Goal: Task Accomplishment & Management: Manage account settings

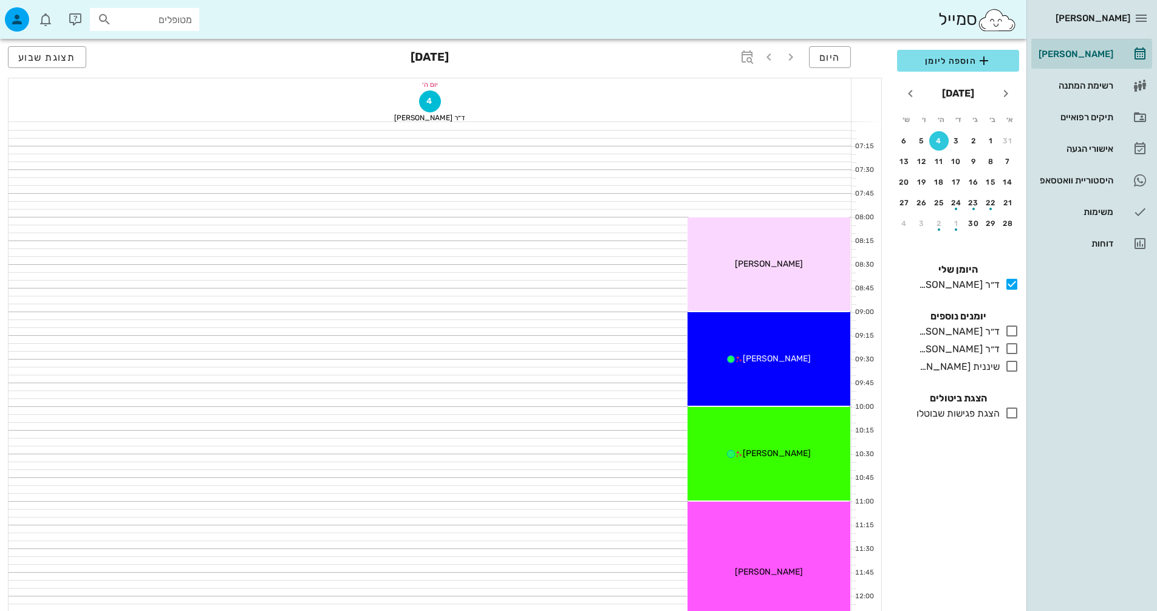
scroll to position [364, 0]
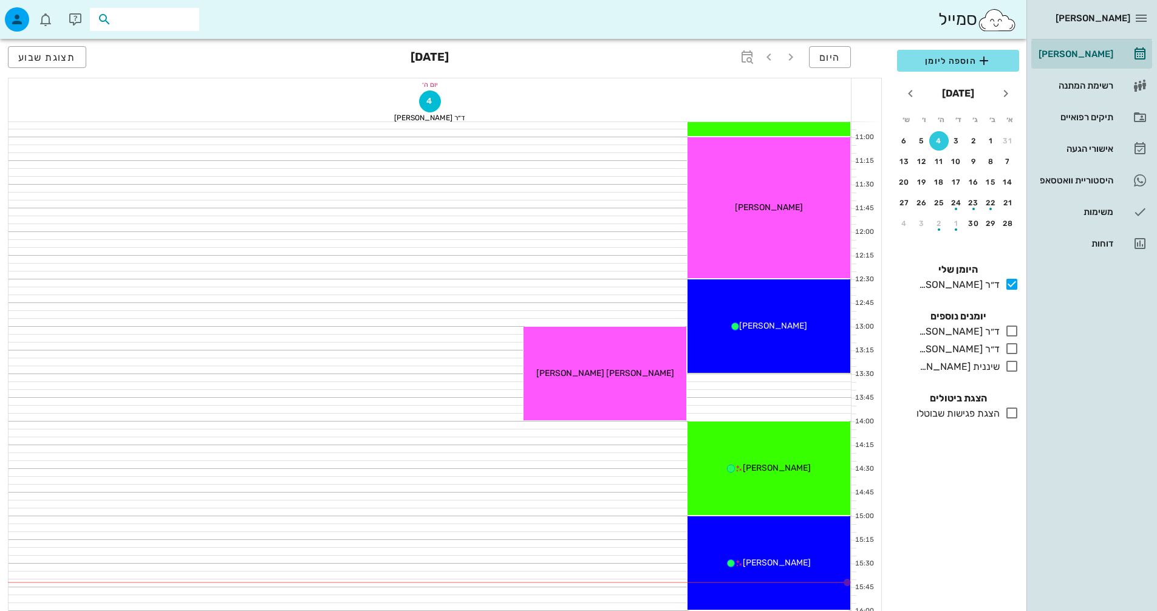
click at [173, 16] on input "text" at bounding box center [153, 20] width 78 height 16
type input "ה"
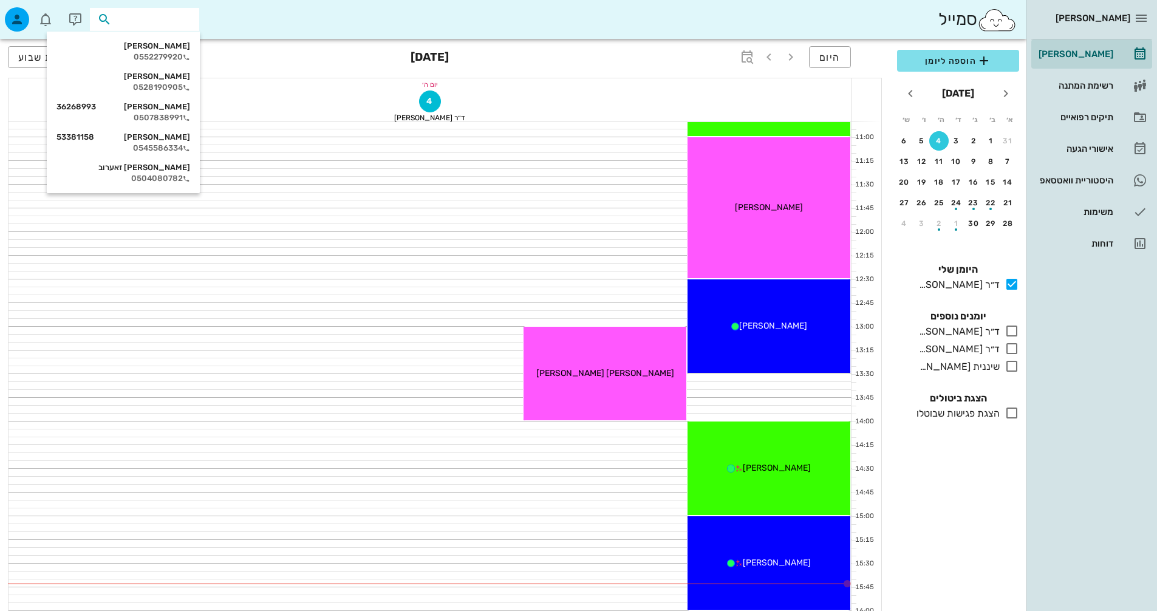
type input "כ"
type input "ליא"
click at [18, 11] on div "button" at bounding box center [17, 19] width 24 height 24
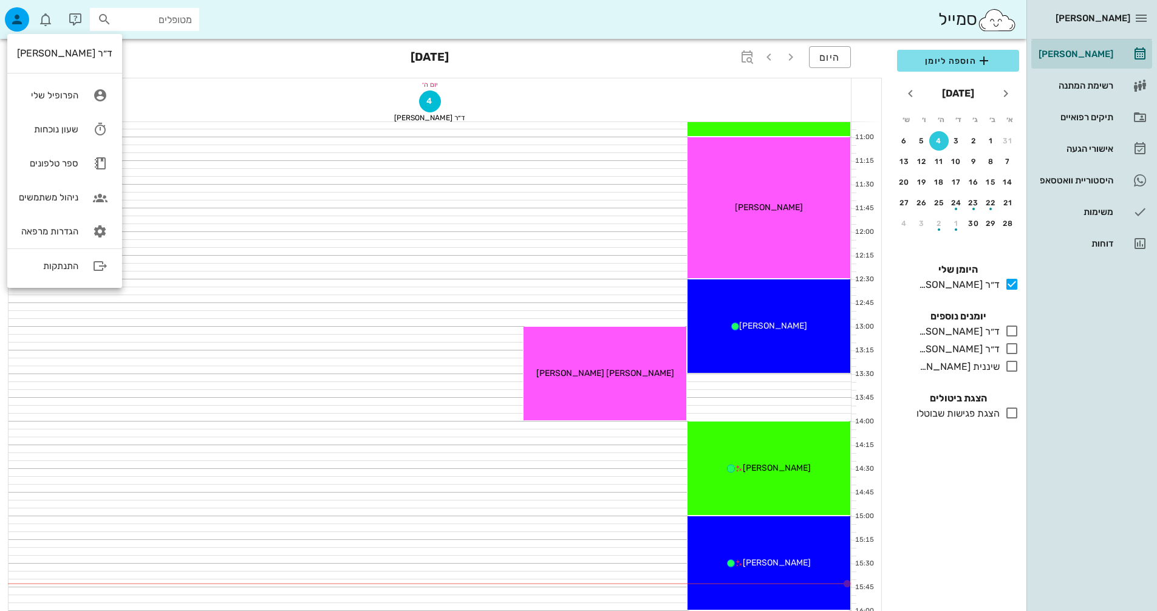
click at [193, 14] on div "מטופלים" at bounding box center [144, 19] width 109 height 23
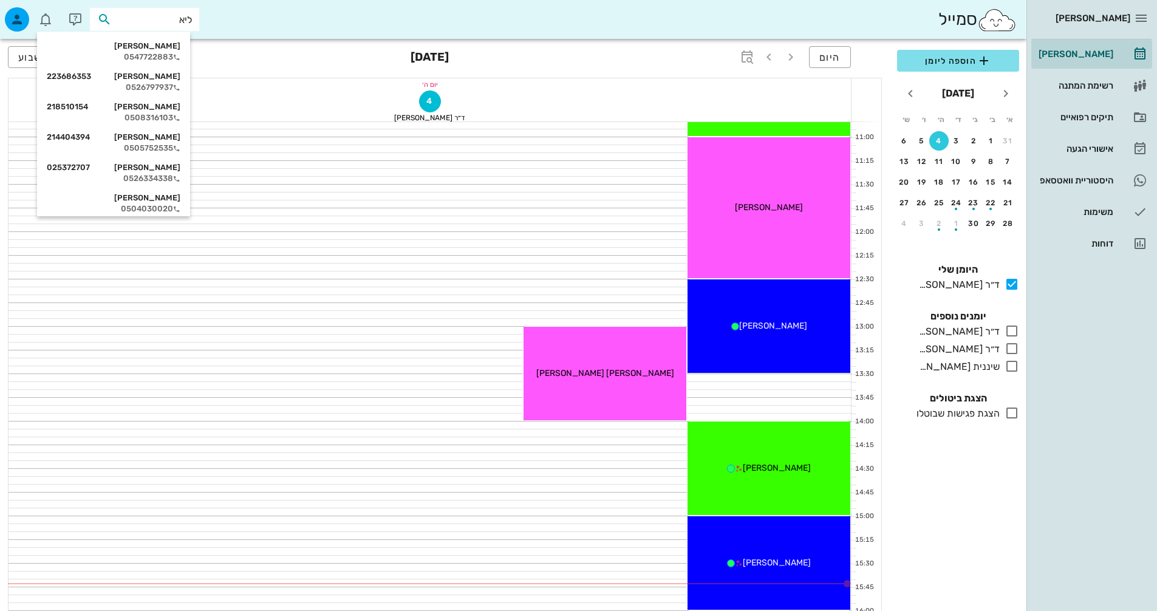
type input "[PERSON_NAME]"
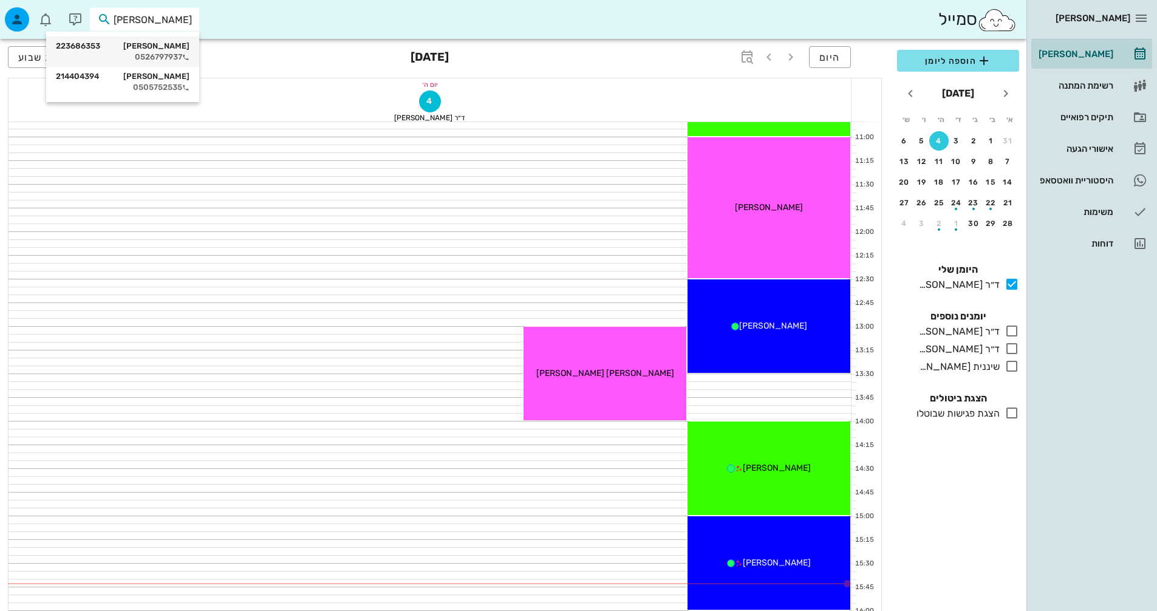
click at [174, 41] on div "[PERSON_NAME] 223686353 0526797937" at bounding box center [123, 51] width 134 height 30
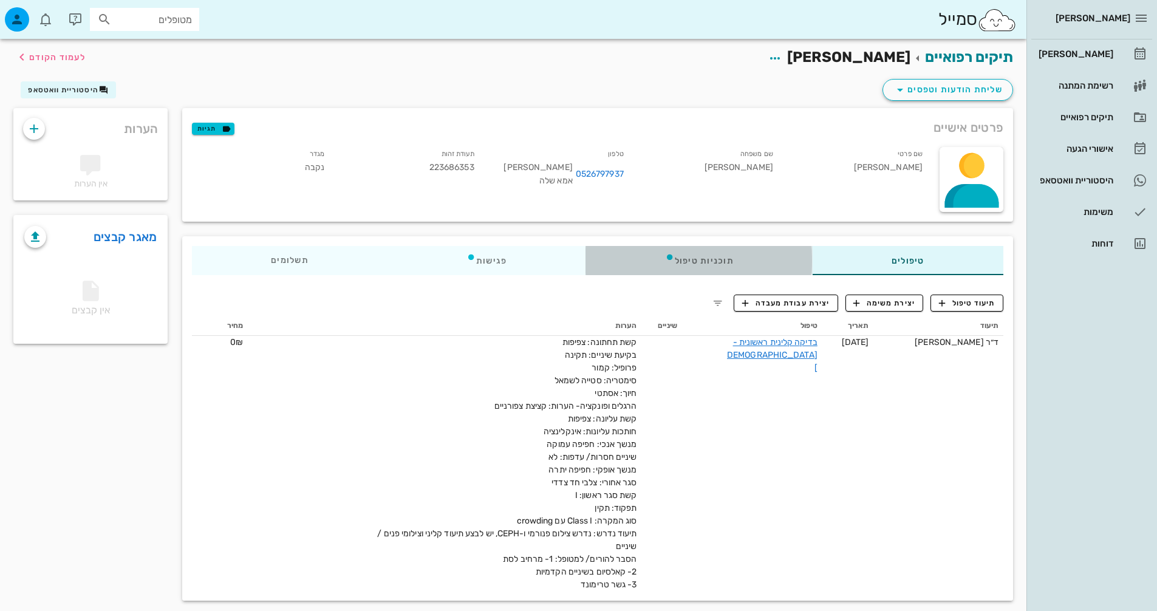
click at [723, 256] on div "תוכניות טיפול" at bounding box center [699, 260] width 227 height 29
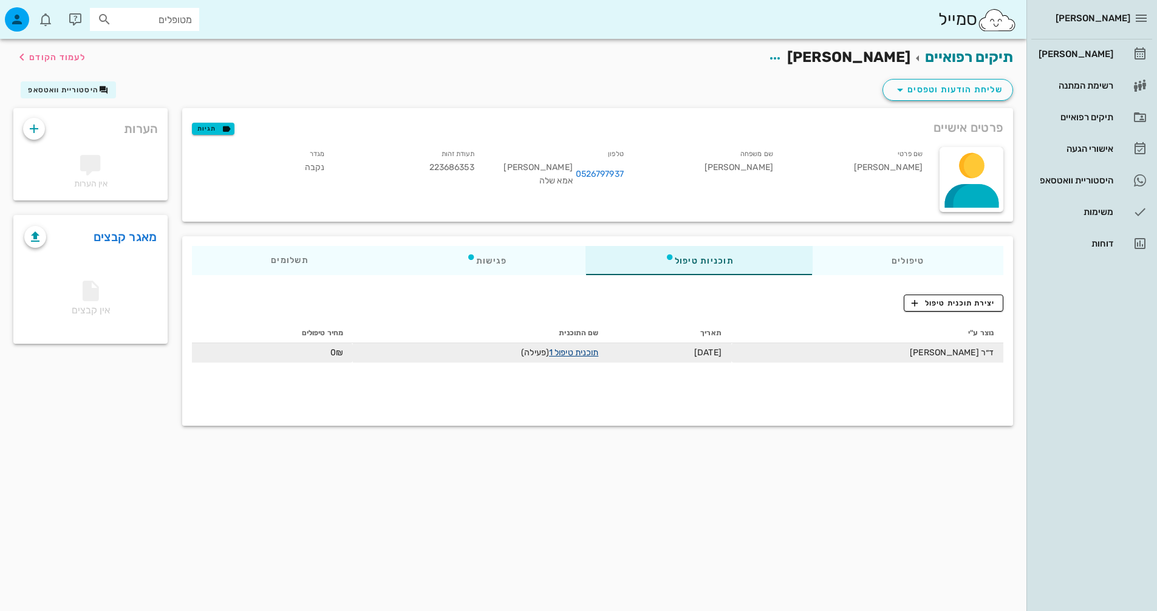
click at [579, 354] on link "תוכנית טיפול 1" at bounding box center [573, 352] width 49 height 10
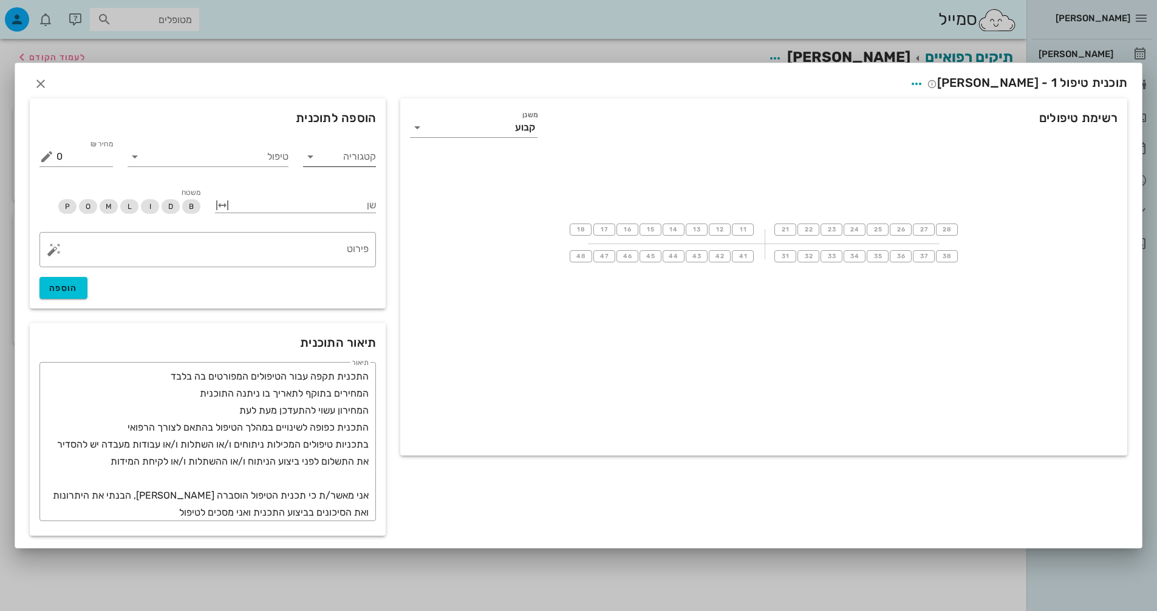
click at [333, 150] on input "קטגוריה" at bounding box center [350, 156] width 54 height 19
click at [346, 235] on div "[DEMOGRAPHIC_DATA]" at bounding box center [355, 244] width 106 height 26
type input "[DEMOGRAPHIC_DATA]"
click at [284, 173] on div "טיפול" at bounding box center [208, 154] width 176 height 49
click at [281, 163] on input "טיפול" at bounding box center [217, 156] width 144 height 19
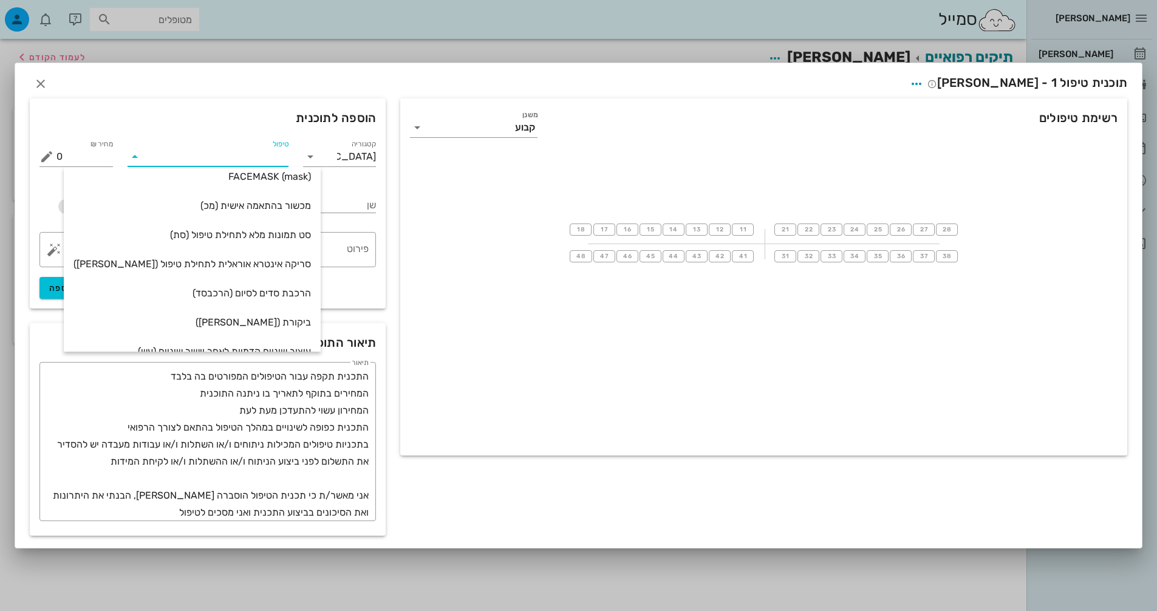
scroll to position [442, 0]
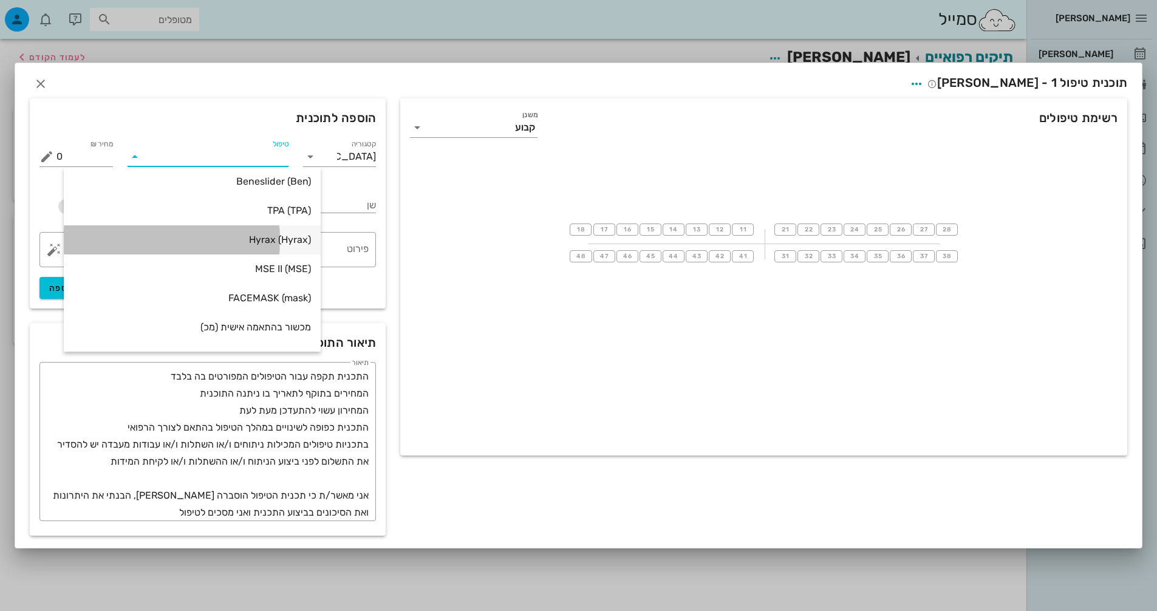
click at [256, 241] on div "Hyrax (Hyrax)" at bounding box center [191, 240] width 237 height 12
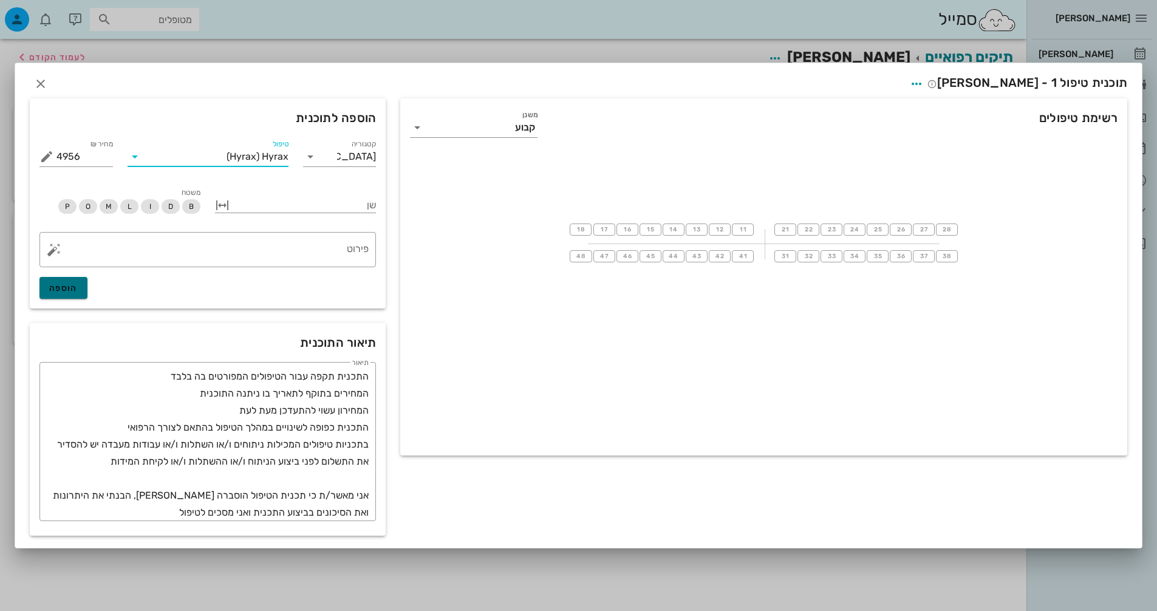
click at [66, 285] on span "הוספה" at bounding box center [63, 288] width 29 height 10
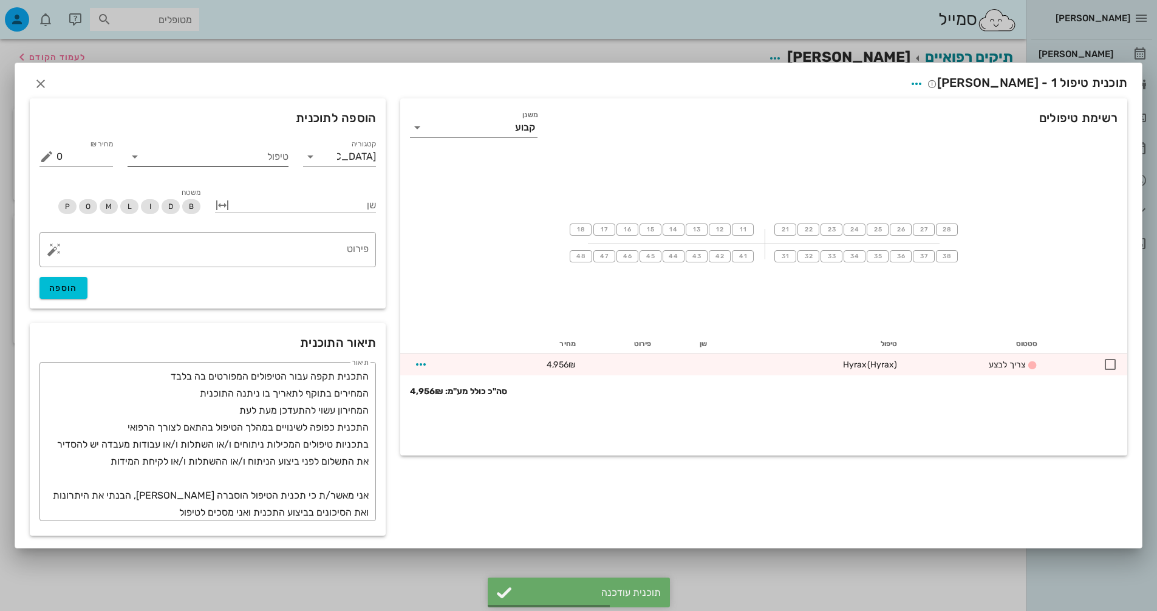
click at [269, 162] on input "טיפול" at bounding box center [217, 156] width 144 height 19
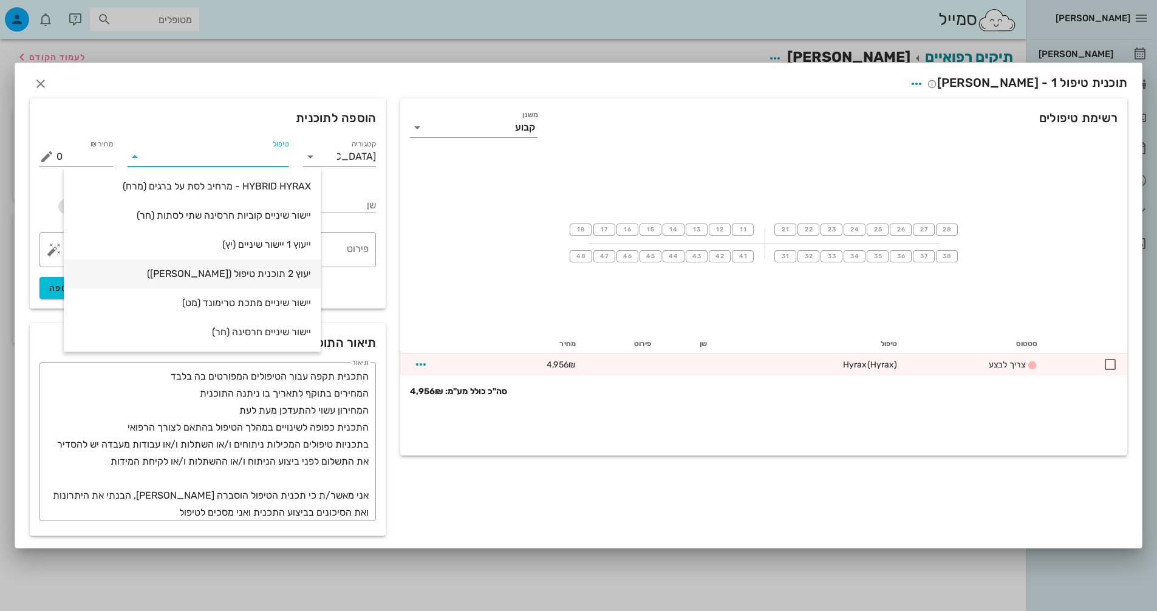
scroll to position [61, 0]
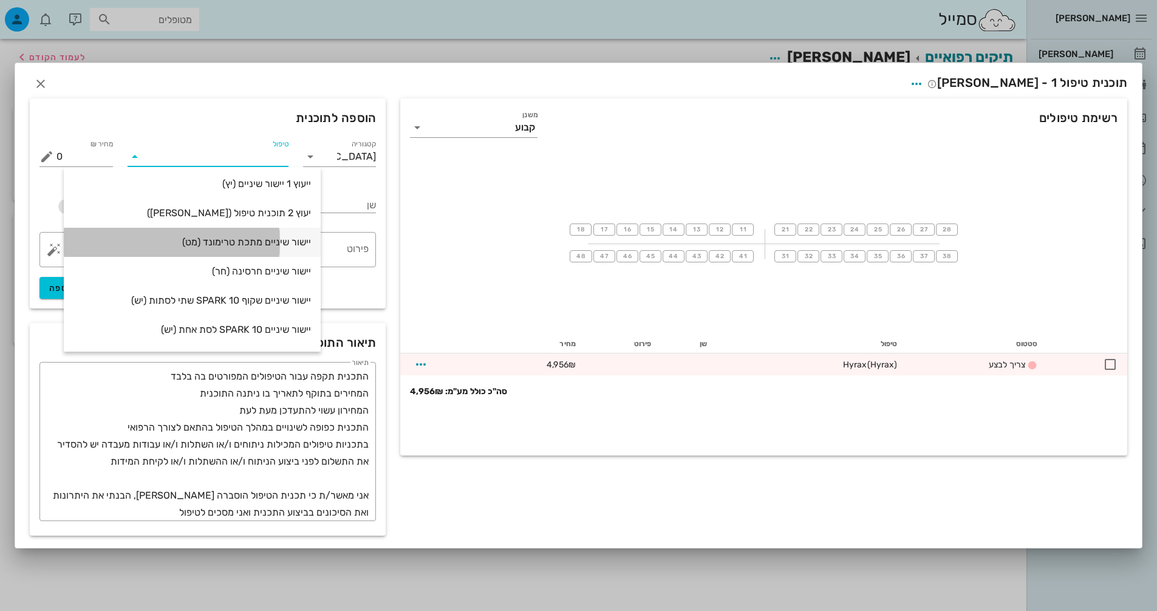
click at [217, 239] on div "יישור שיניים מתכת טרימונד (מט)" at bounding box center [191, 242] width 237 height 12
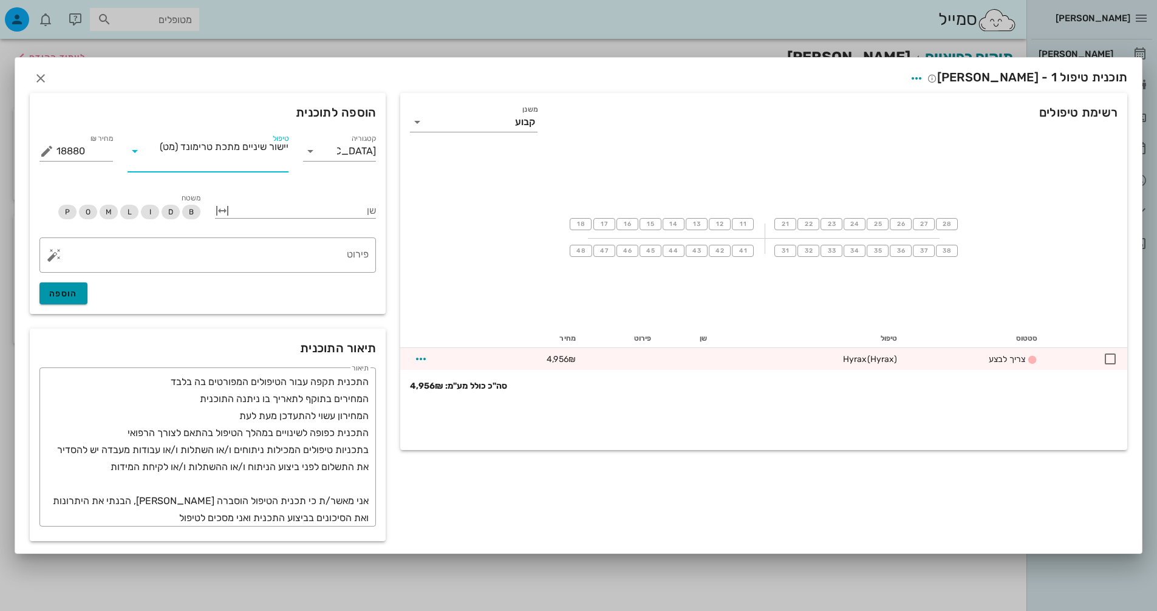
click at [80, 302] on button "הוספה" at bounding box center [63, 293] width 48 height 22
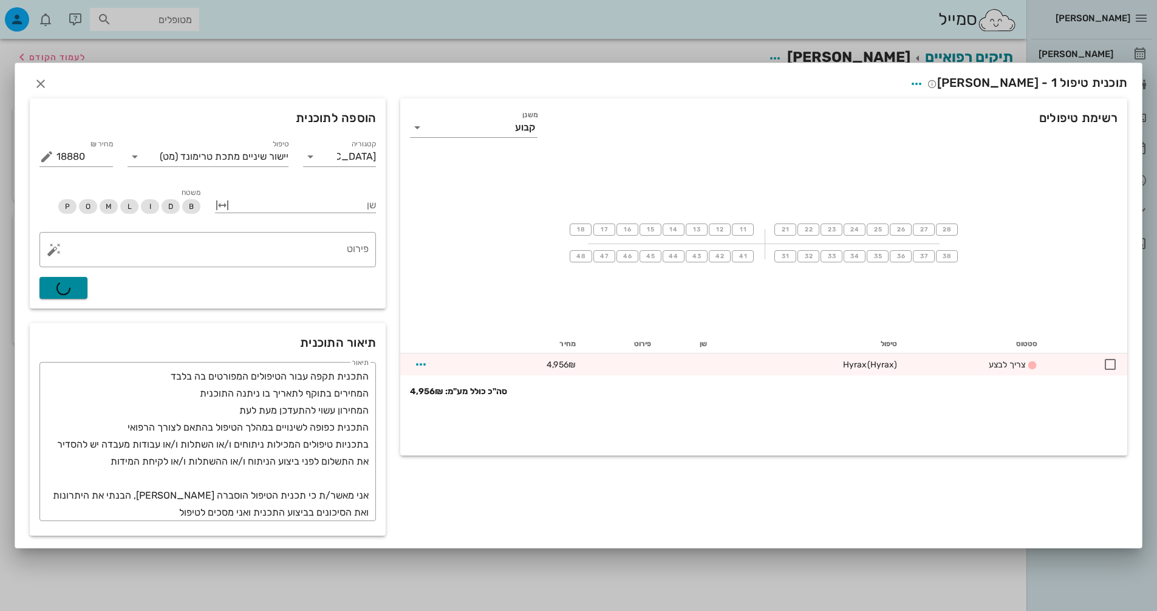
type input "0"
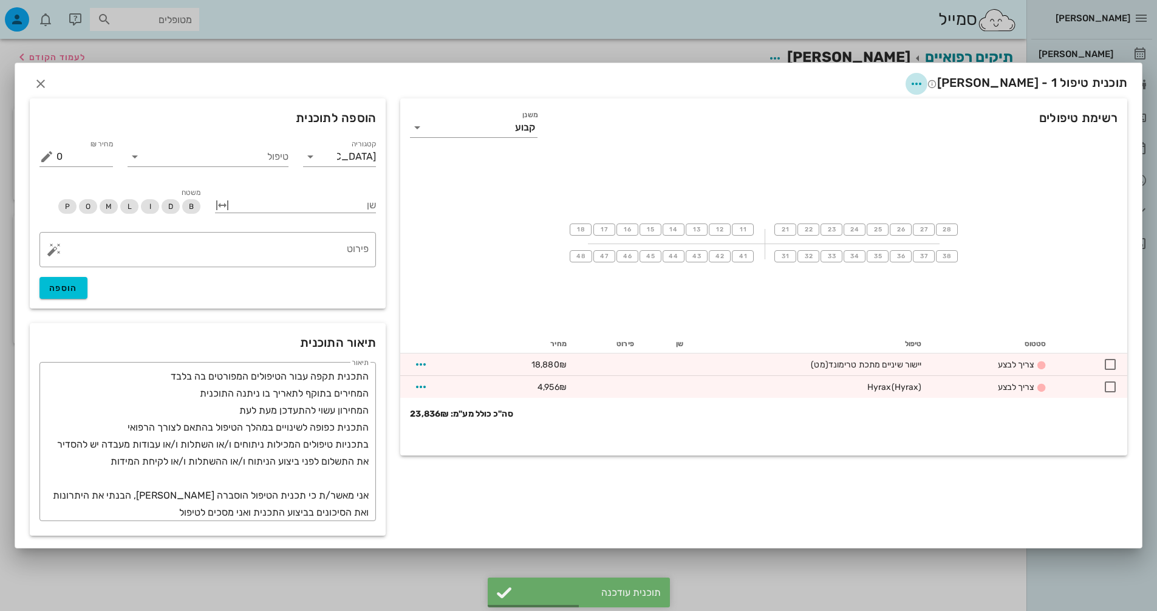
click at [924, 78] on icon "button" at bounding box center [916, 84] width 15 height 15
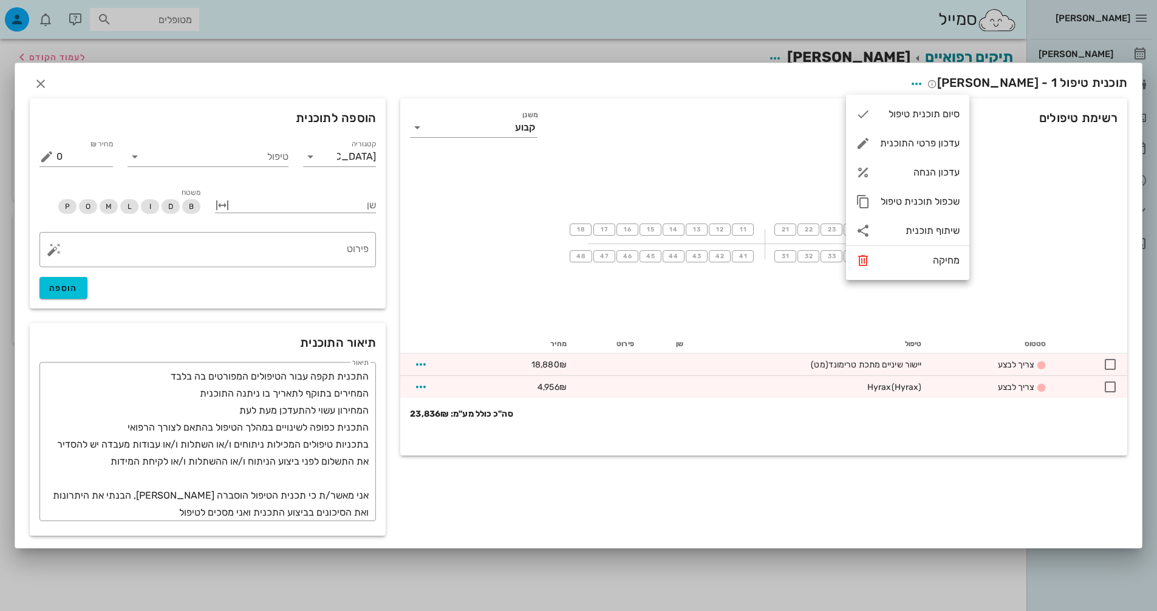
click at [680, 131] on div "רשימת טיפולים משנן קבוע" at bounding box center [763, 124] width 727 height 53
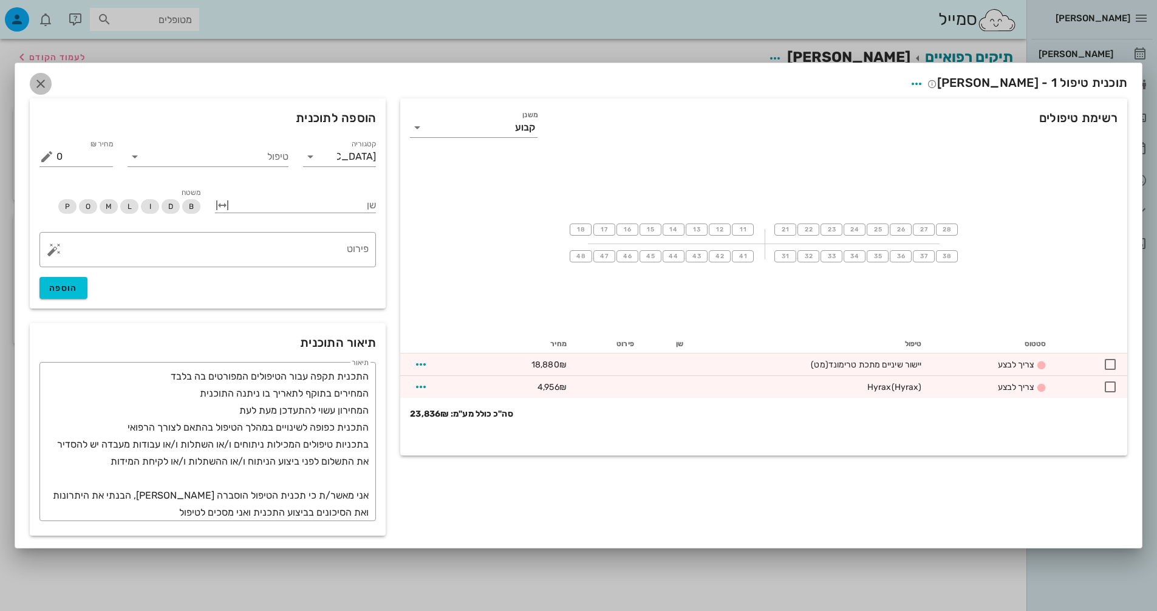
click at [48, 83] on span "button" at bounding box center [41, 84] width 22 height 15
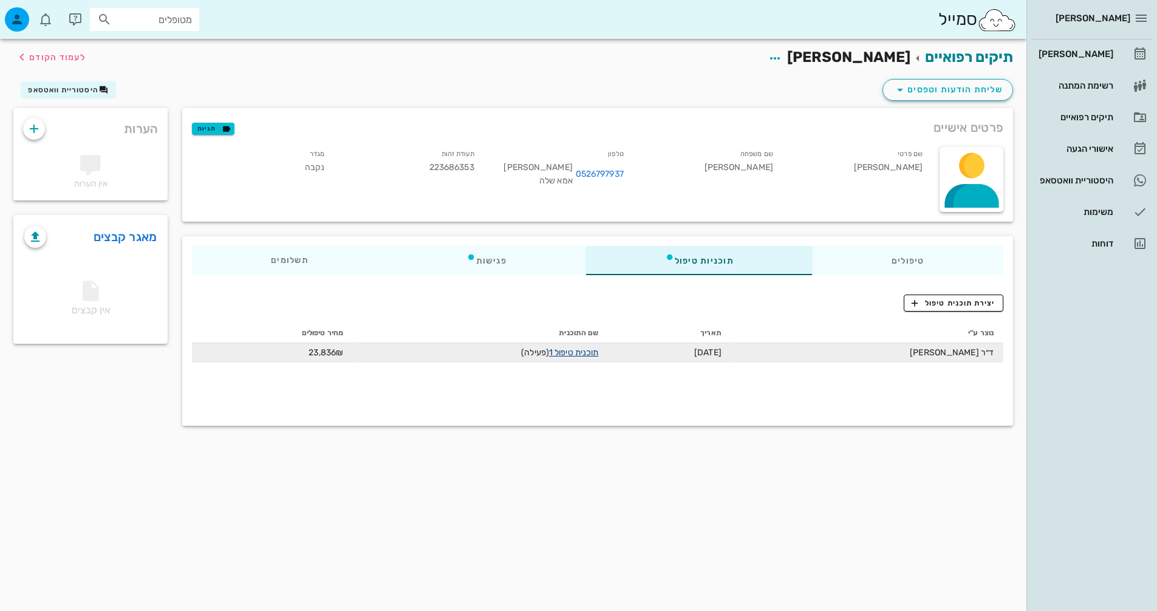
click at [587, 354] on link "תוכנית טיפול 1" at bounding box center [573, 352] width 49 height 10
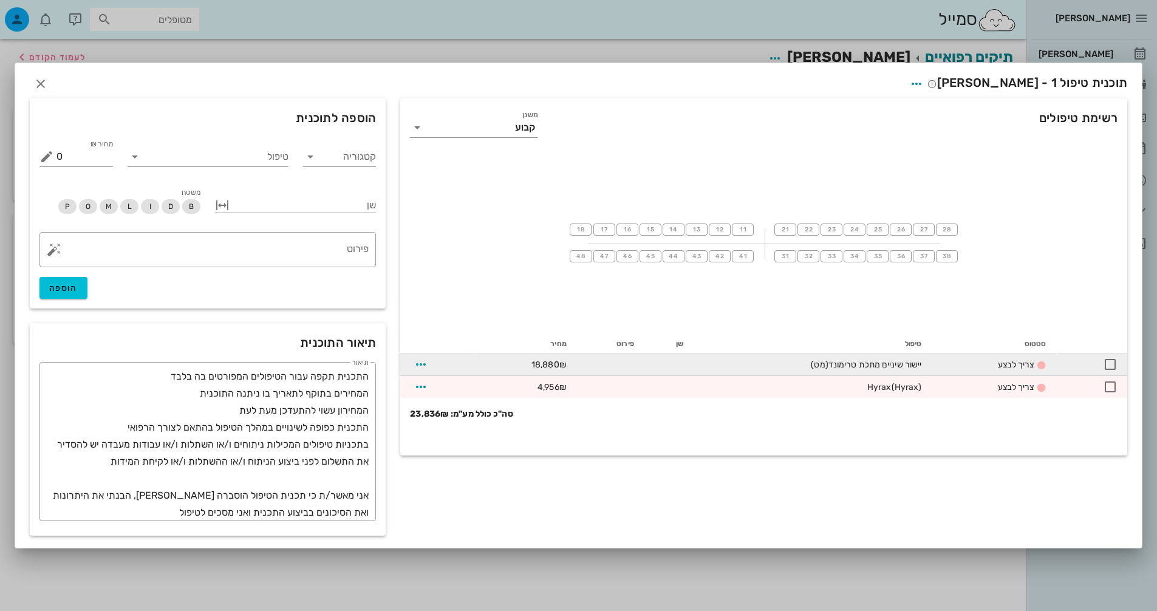
click at [878, 358] on div "יישור שיניים מתכת טרימונד (מט)" at bounding box center [812, 364] width 219 height 13
click at [854, 365] on div "יישור שיניים מתכת טרימונד (מט)" at bounding box center [812, 364] width 219 height 13
click at [427, 368] on icon "button" at bounding box center [421, 364] width 15 height 15
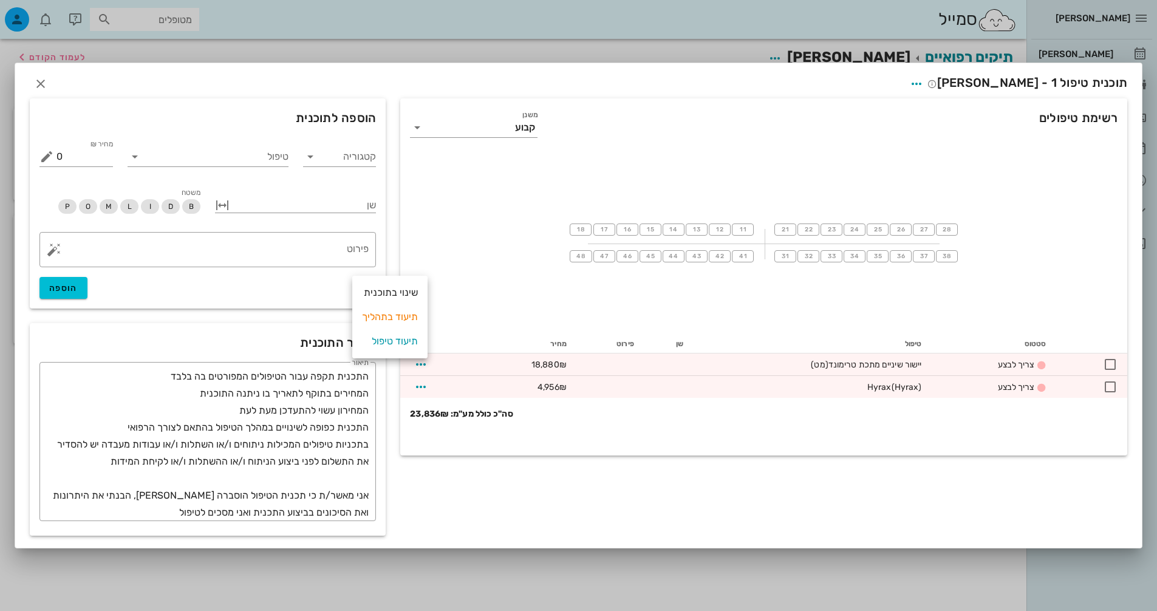
click at [446, 177] on div "18 17 16 15 14 13 12 11 21 22 23 24 25 26 27 28 48 47 46 45 44 43 42 41 31 32 3…" at bounding box center [763, 243] width 727 height 182
click at [275, 145] on div "טיפול" at bounding box center [208, 156] width 161 height 32
click at [272, 154] on input "טיפול" at bounding box center [217, 156] width 144 height 19
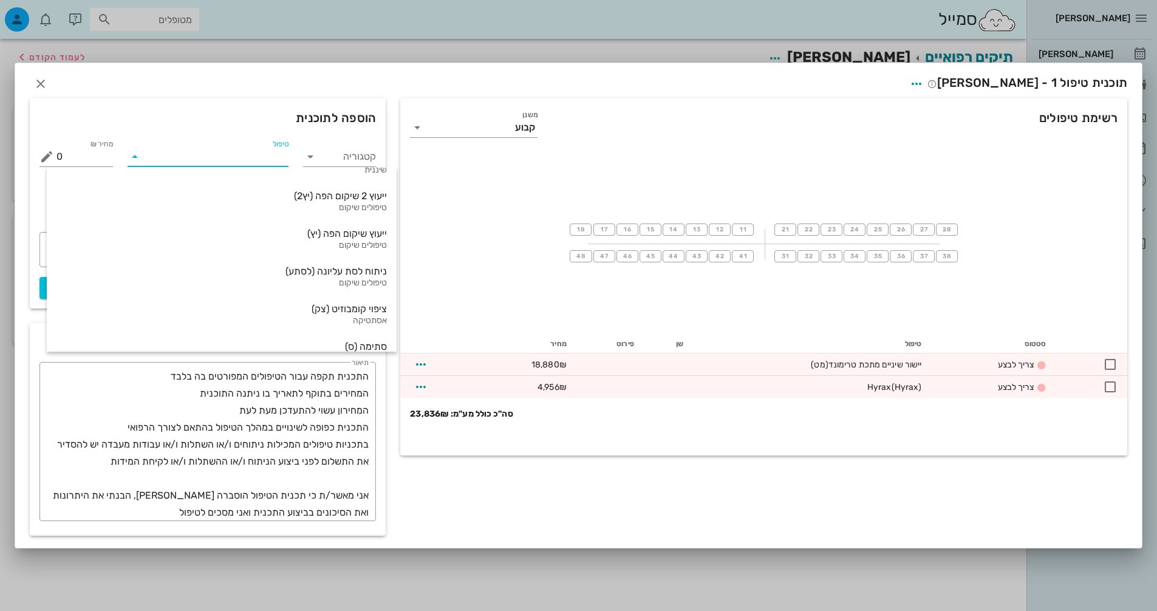
scroll to position [364, 0]
click at [41, 86] on icon "button" at bounding box center [40, 84] width 15 height 15
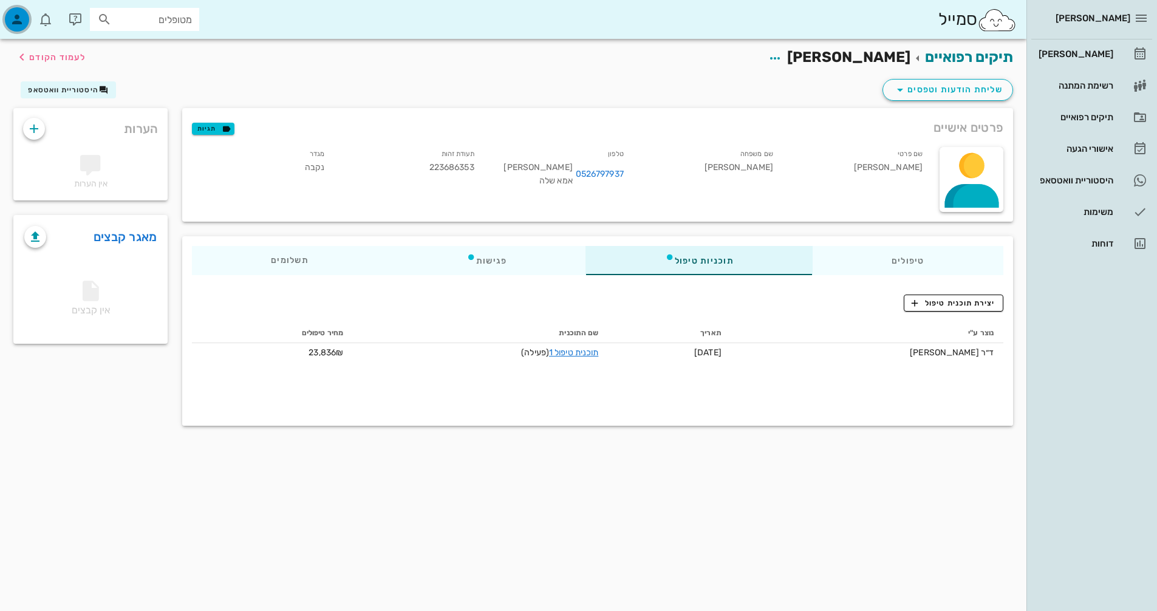
click at [21, 18] on icon "button" at bounding box center [17, 19] width 15 height 15
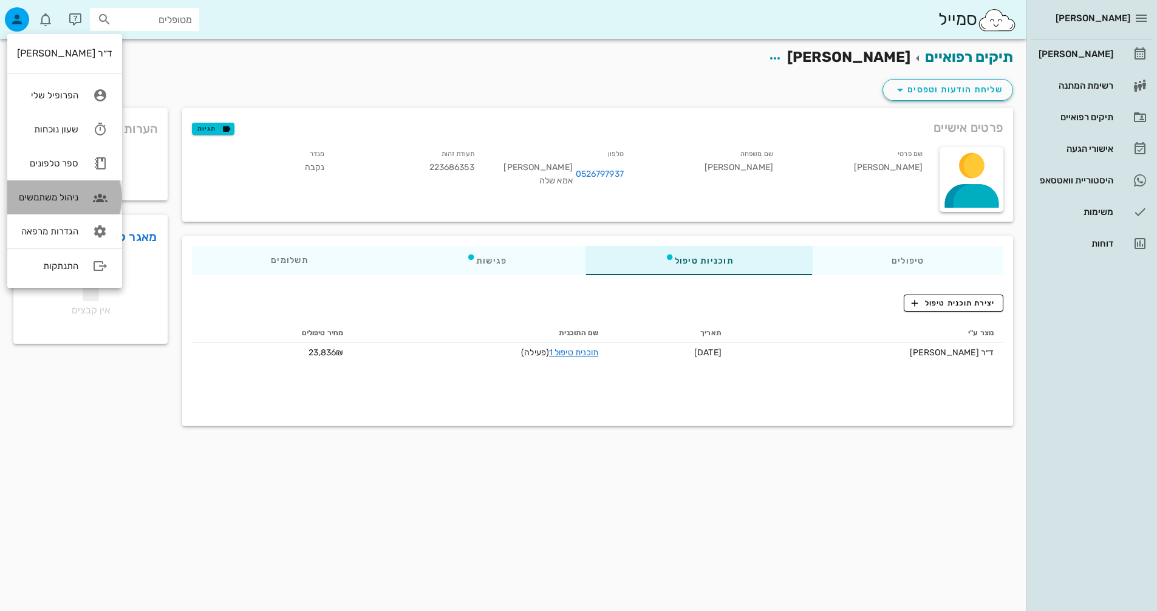
click at [63, 205] on link "ניהול משתמשים" at bounding box center [64, 197] width 115 height 34
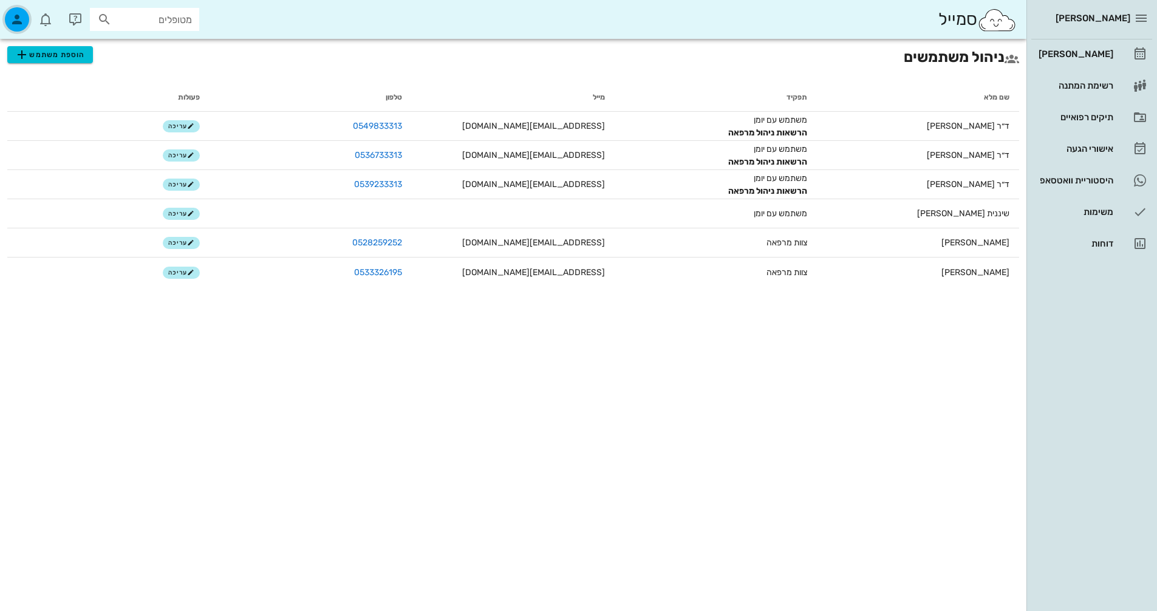
click at [22, 24] on icon "button" at bounding box center [17, 19] width 15 height 15
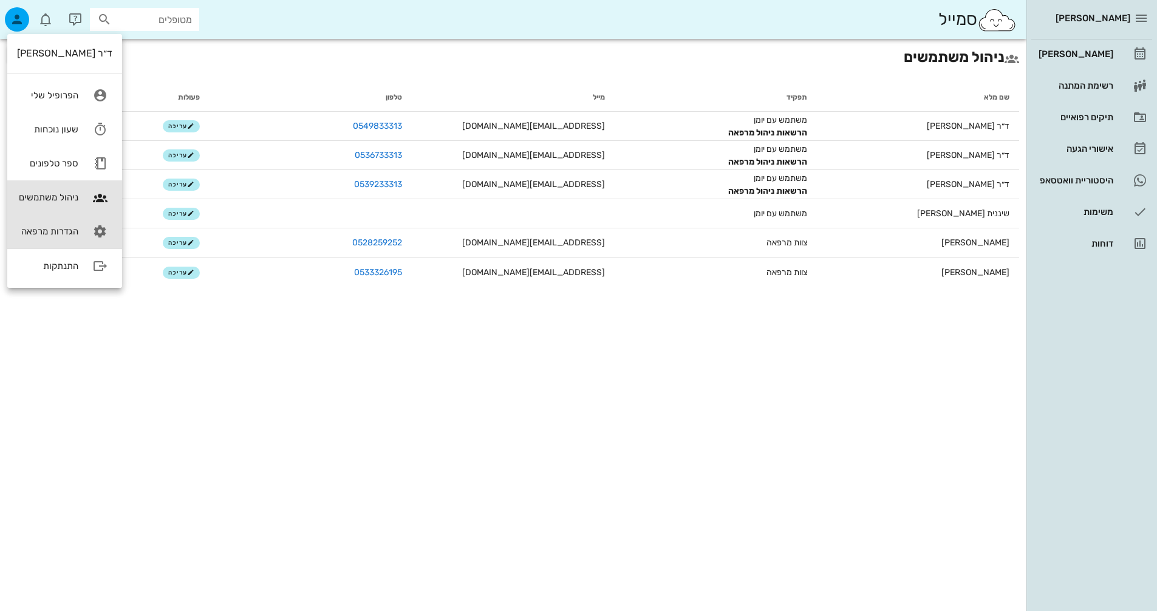
click at [67, 222] on link "הגדרות מרפאה" at bounding box center [64, 231] width 115 height 34
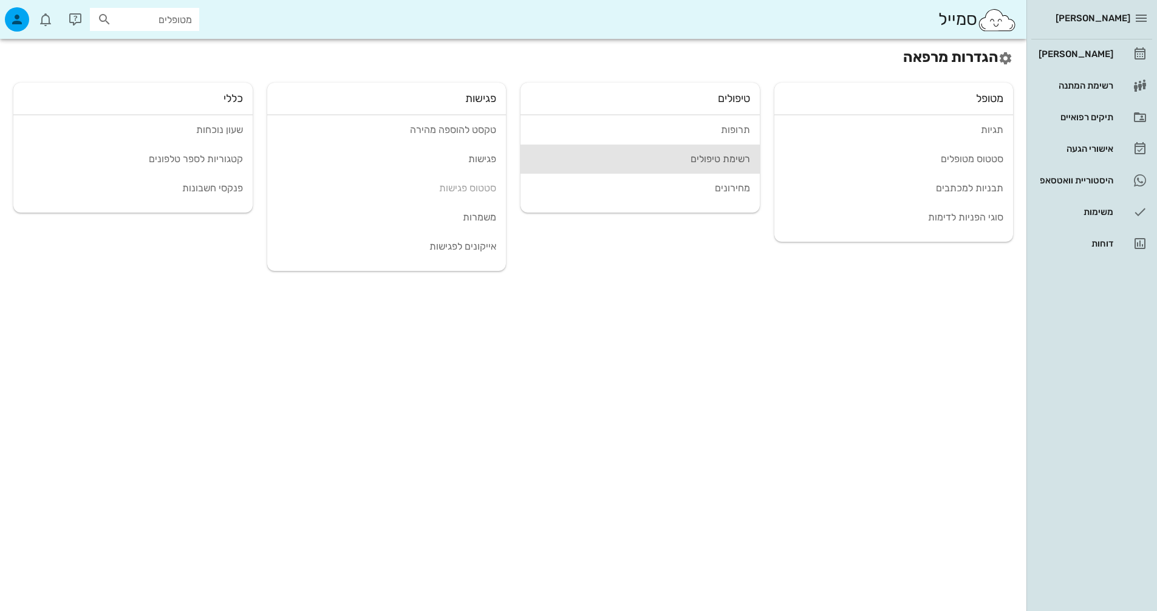
click at [718, 154] on div "רשימת טיפולים" at bounding box center [640, 159] width 220 height 12
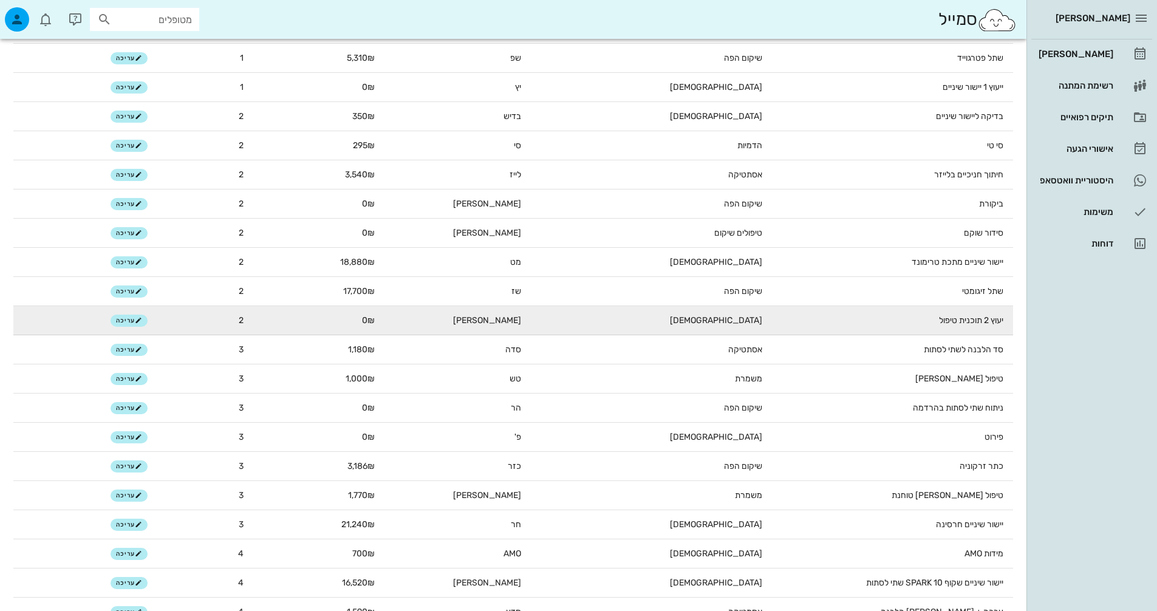
scroll to position [911, 0]
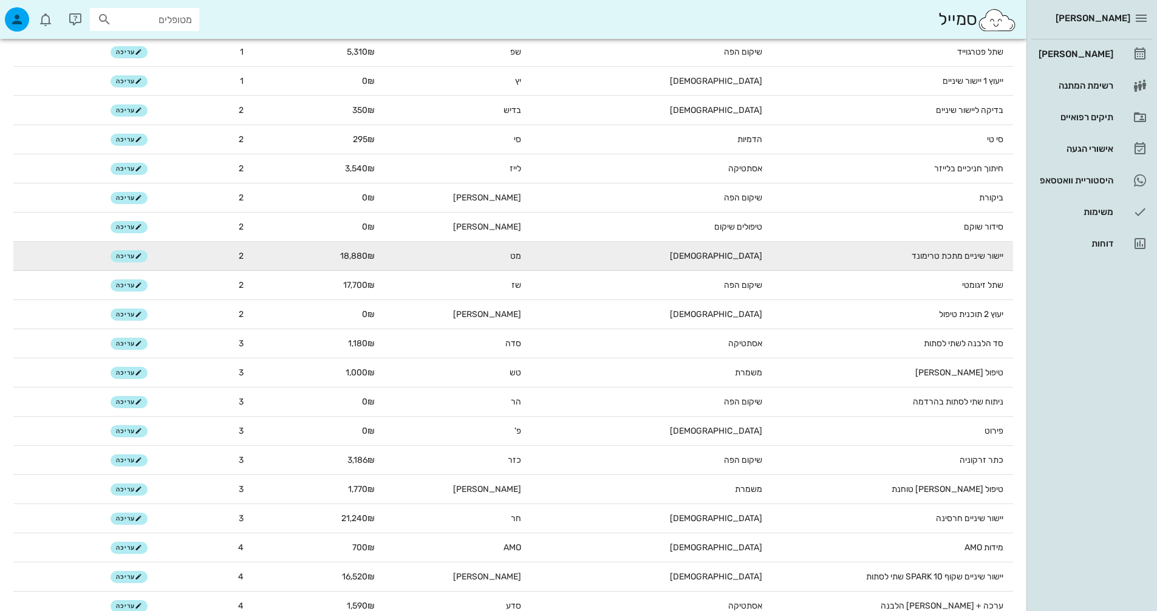
click at [923, 259] on td "יישור שיניים מתכת טרימונד" at bounding box center [892, 256] width 241 height 29
click at [138, 249] on td "עריכה" at bounding box center [85, 256] width 144 height 29
click at [137, 251] on button "עריכה" at bounding box center [129, 256] width 37 height 12
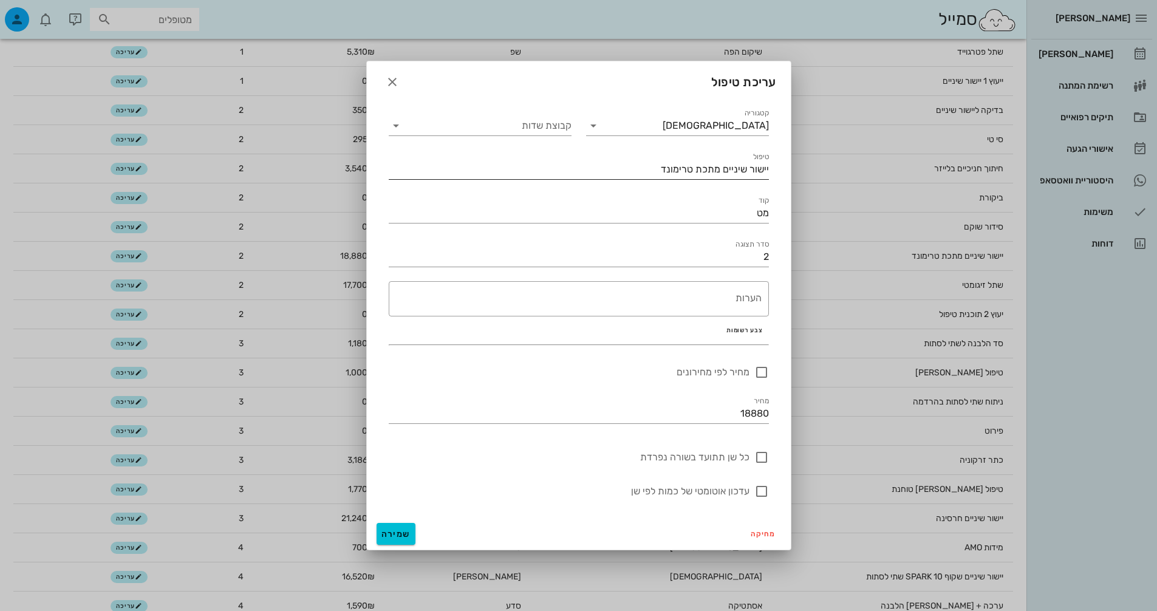
click at [623, 174] on input "יישור שיניים מתכת טרימונד" at bounding box center [579, 169] width 380 height 19
click at [705, 299] on textarea "הערות" at bounding box center [575, 301] width 373 height 29
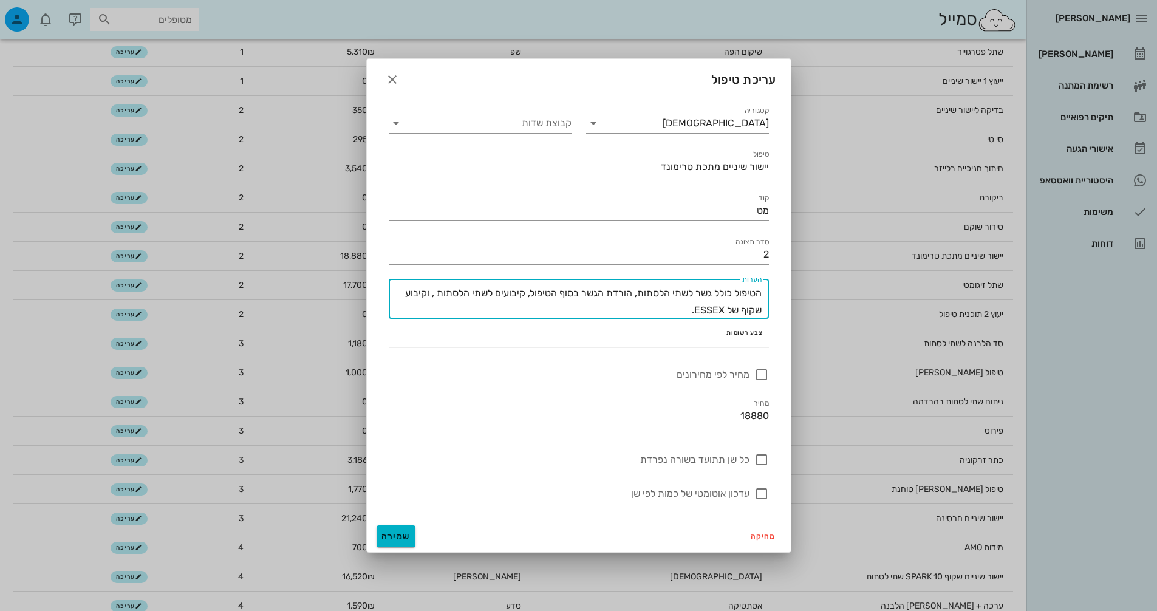
type textarea "הטיפול כולל גשר לשתי הלסתות, הורדת הגשר בסוף הטיפול, קיבועים לשתי הלסתות , וקיב…"
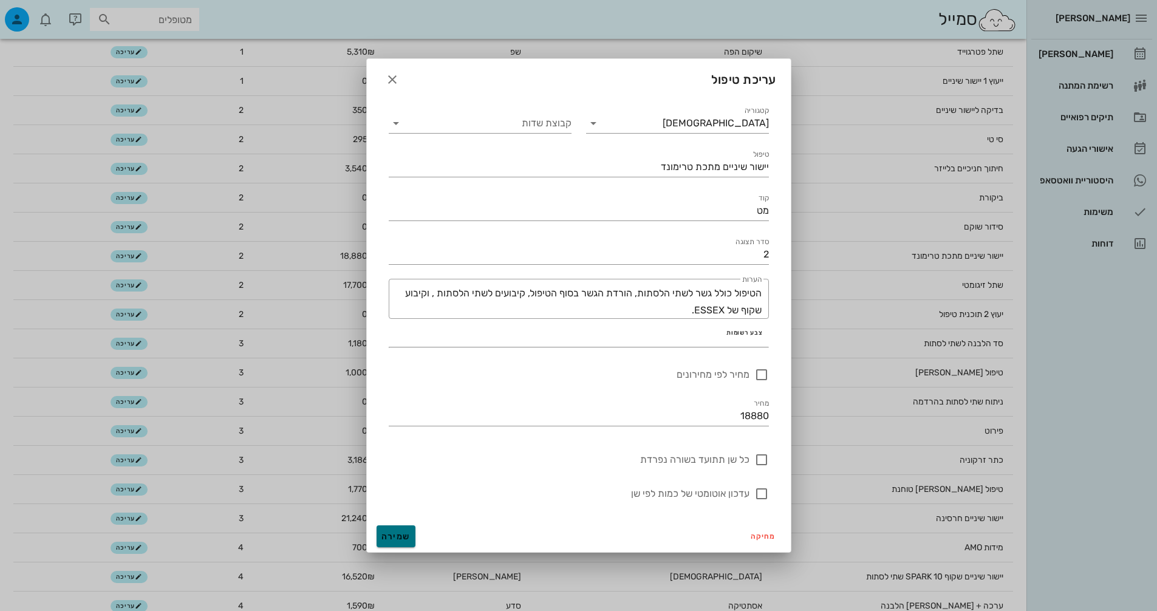
click at [400, 530] on button "שמירה" at bounding box center [396, 536] width 39 height 22
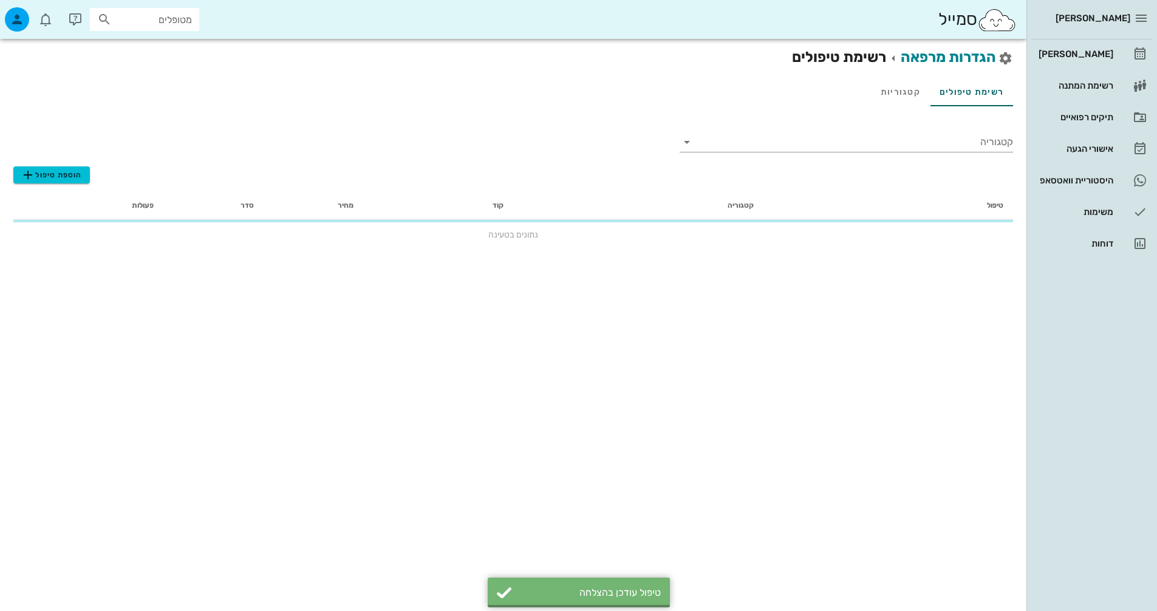
scroll to position [0, 0]
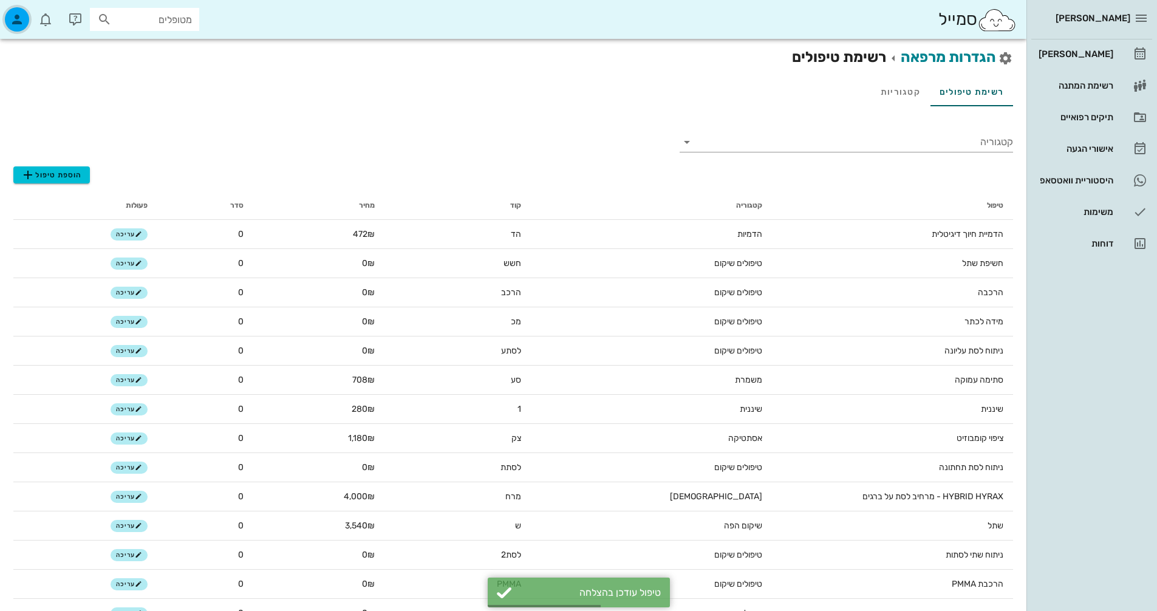
click at [13, 21] on icon "button" at bounding box center [17, 19] width 15 height 15
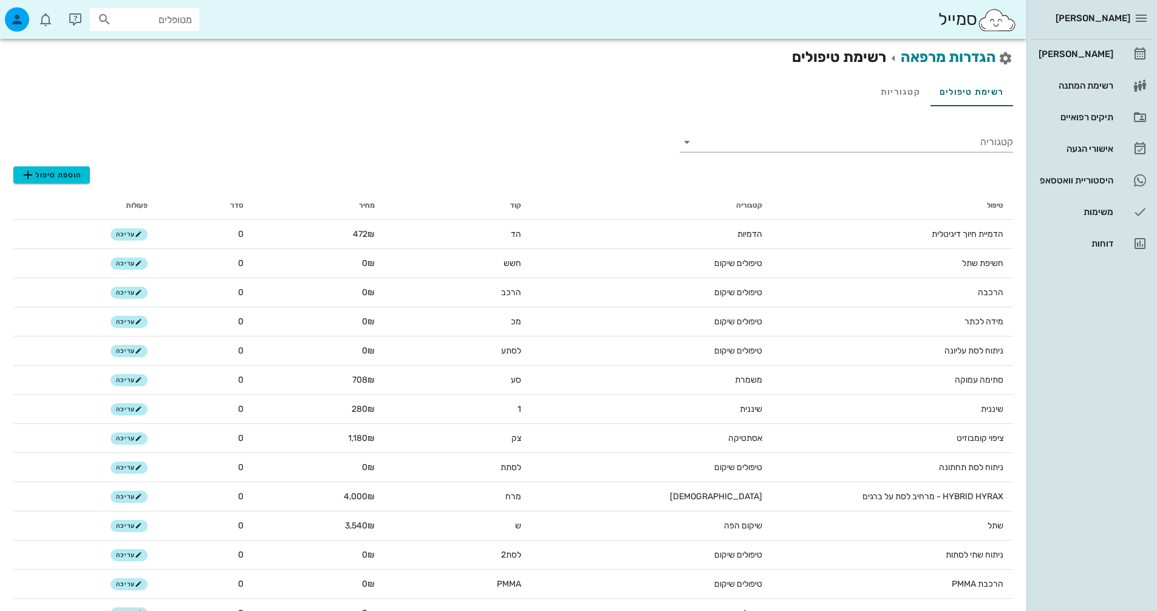
drag, startPoint x: 177, startPoint y: 10, endPoint x: 175, endPoint y: 17, distance: 6.9
click at [177, 10] on div "מטופלים" at bounding box center [144, 19] width 109 height 23
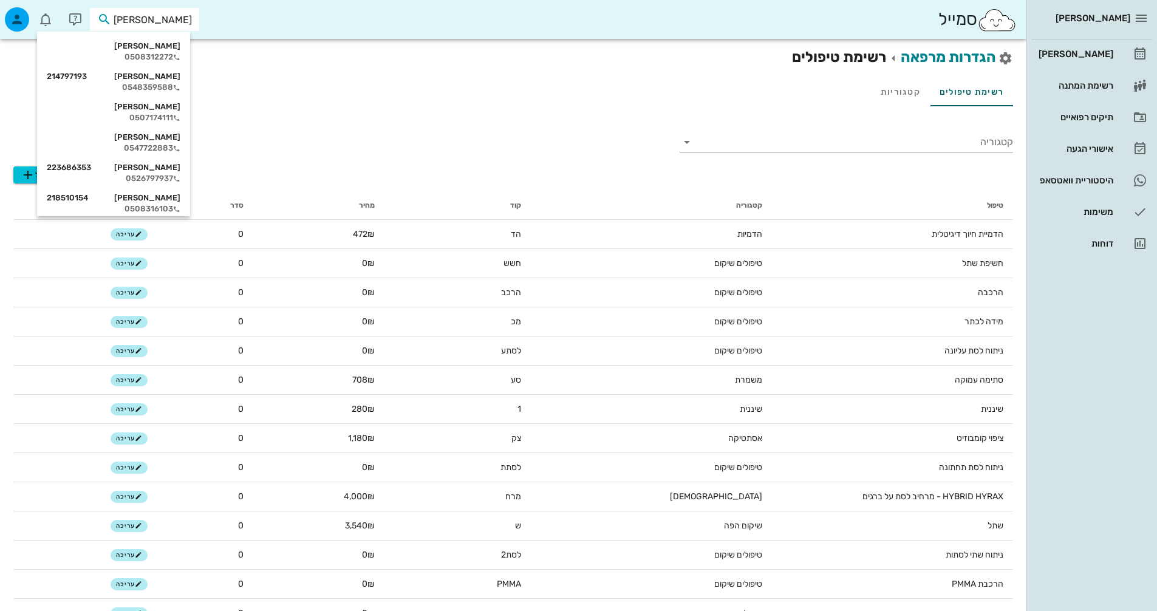
type input "ליא"
click at [165, 86] on div "0526797937" at bounding box center [114, 88] width 134 height 10
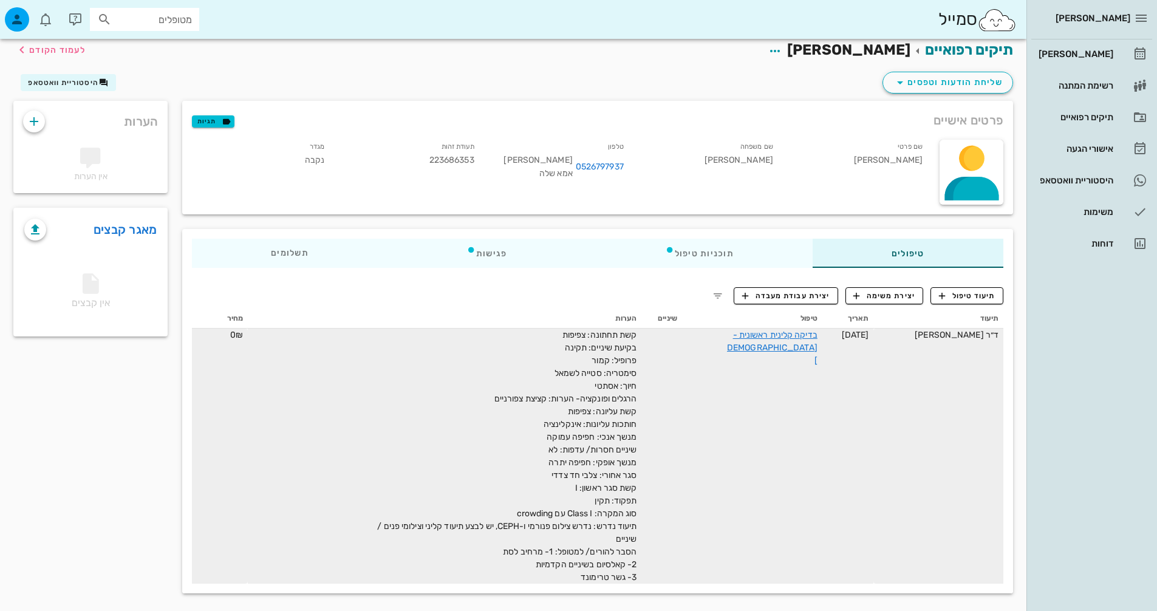
scroll to position [9, 0]
click at [764, 353] on td "בדיקה קלינית ראשונית - [DEMOGRAPHIC_DATA]" at bounding box center [752, 454] width 140 height 255
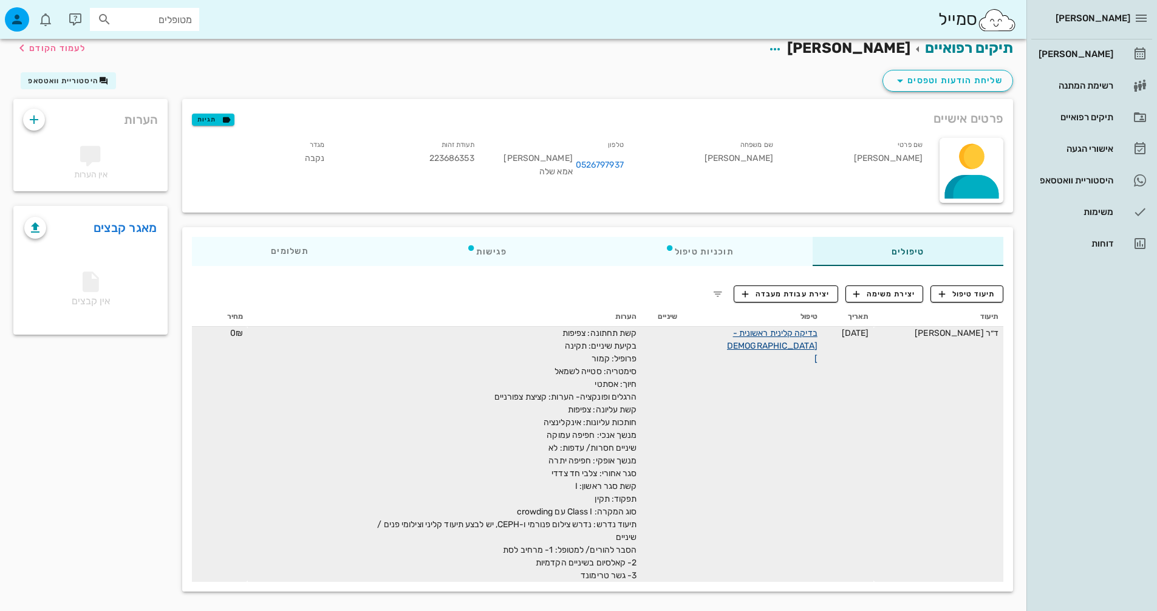
click at [778, 338] on link "בדיקה קלינית ראשונית - [DEMOGRAPHIC_DATA]" at bounding box center [772, 346] width 91 height 36
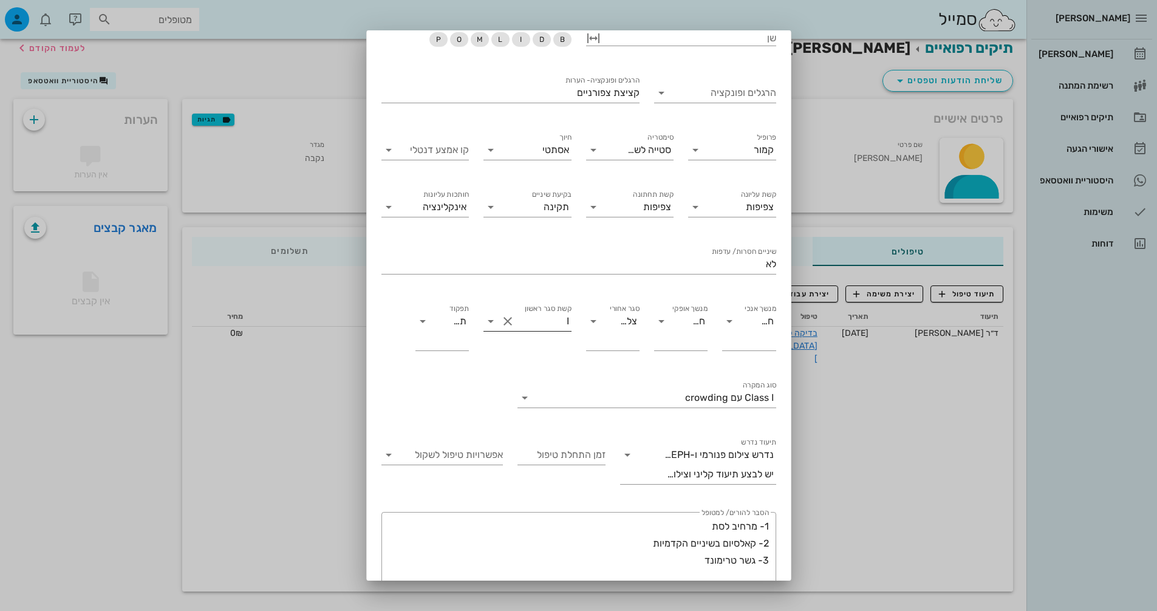
scroll to position [272, 0]
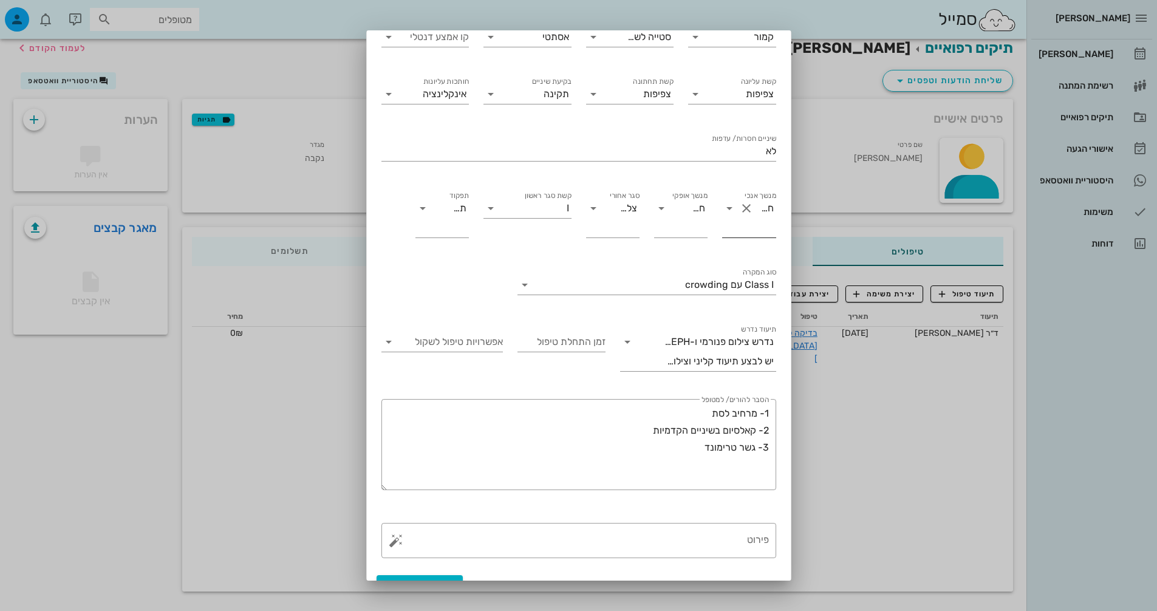
click at [728, 201] on icon at bounding box center [729, 208] width 15 height 15
click at [725, 166] on div at bounding box center [578, 170] width 395 height 9
click at [683, 201] on button "Clear מנשך אופקי" at bounding box center [678, 208] width 15 height 15
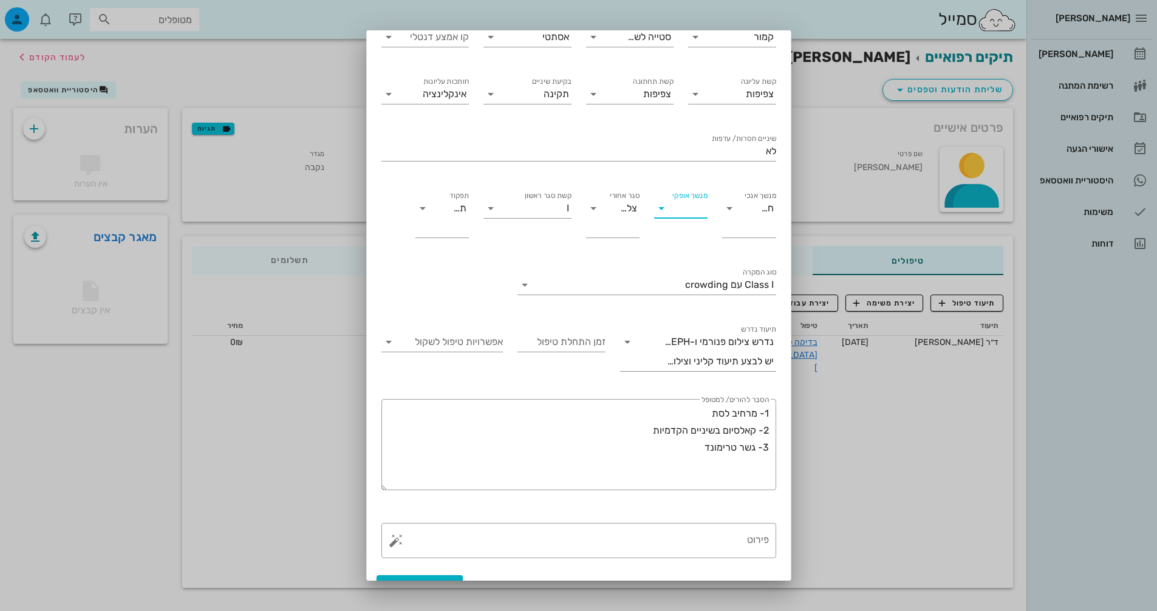
scroll to position [0, 0]
click at [666, 201] on icon at bounding box center [661, 208] width 15 height 15
click at [680, 195] on div "תקין" at bounding box center [676, 196] width 49 height 12
click at [629, 203] on div "צלבי חד צדדי" at bounding box center [628, 208] width 17 height 11
click at [542, 230] on div "קשת סגר ראשון I" at bounding box center [527, 220] width 103 height 77
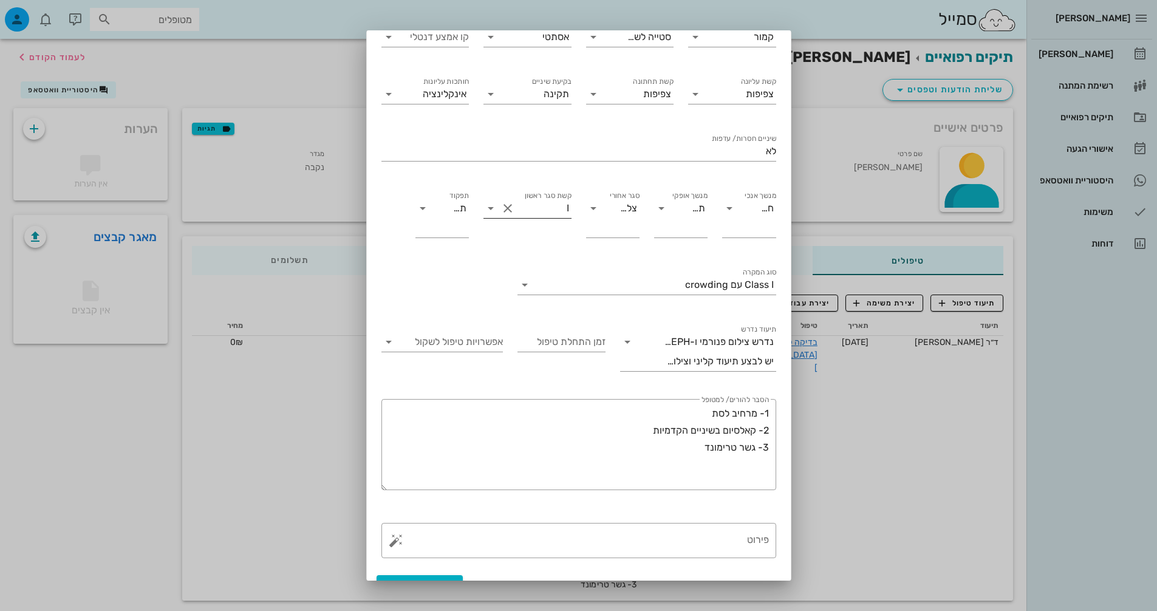
click at [556, 199] on input "קשת סגר ראשון" at bounding box center [542, 208] width 49 height 19
click at [564, 142] on div "שיניים חסרות/ עדפות לא" at bounding box center [578, 158] width 395 height 33
click at [541, 199] on input "קשת סגר ראשון" at bounding box center [542, 208] width 49 height 19
drag, startPoint x: 459, startPoint y: 258, endPoint x: 460, endPoint y: 248, distance: 10.3
click at [459, 258] on div "הרגלים ופונקציה הרגלים ופונקציה- הערות קציצת צפורניים פרופיל קמור סימטריה סטייה…" at bounding box center [578, 234] width 409 height 562
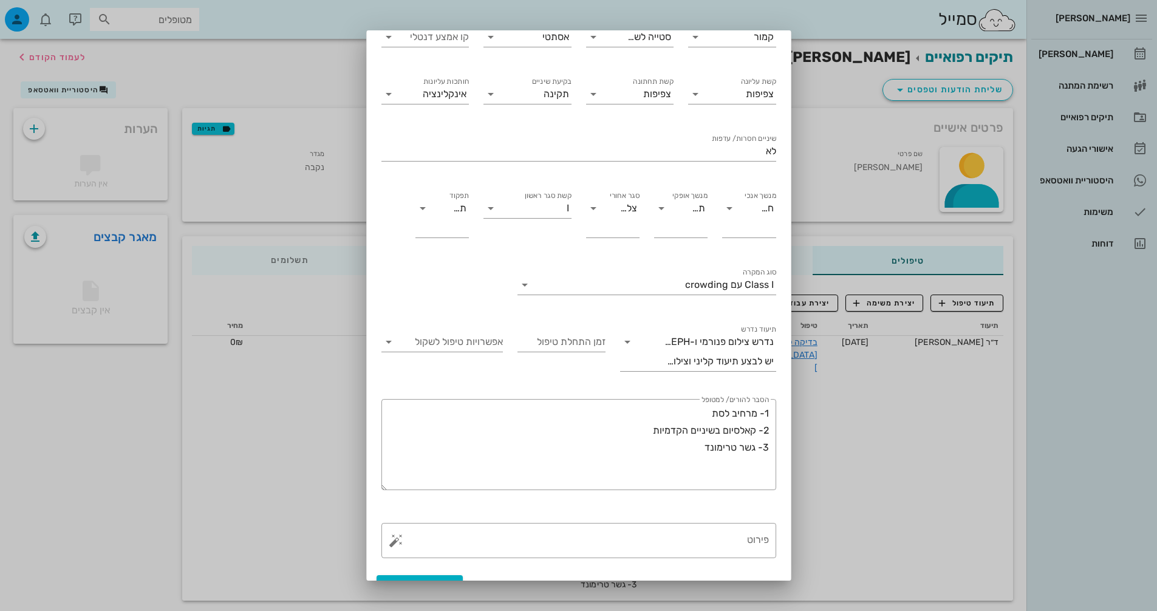
click at [462, 182] on div "תפקוד תקין" at bounding box center [442, 220] width 68 height 77
click at [462, 203] on div "תקין" at bounding box center [457, 208] width 17 height 11
click at [511, 292] on div "הרגלים ופונקציה הרגלים ופונקציה- הערות קציצת צפורניים פרופיל קמור סימטריה סטייה…" at bounding box center [578, 234] width 409 height 562
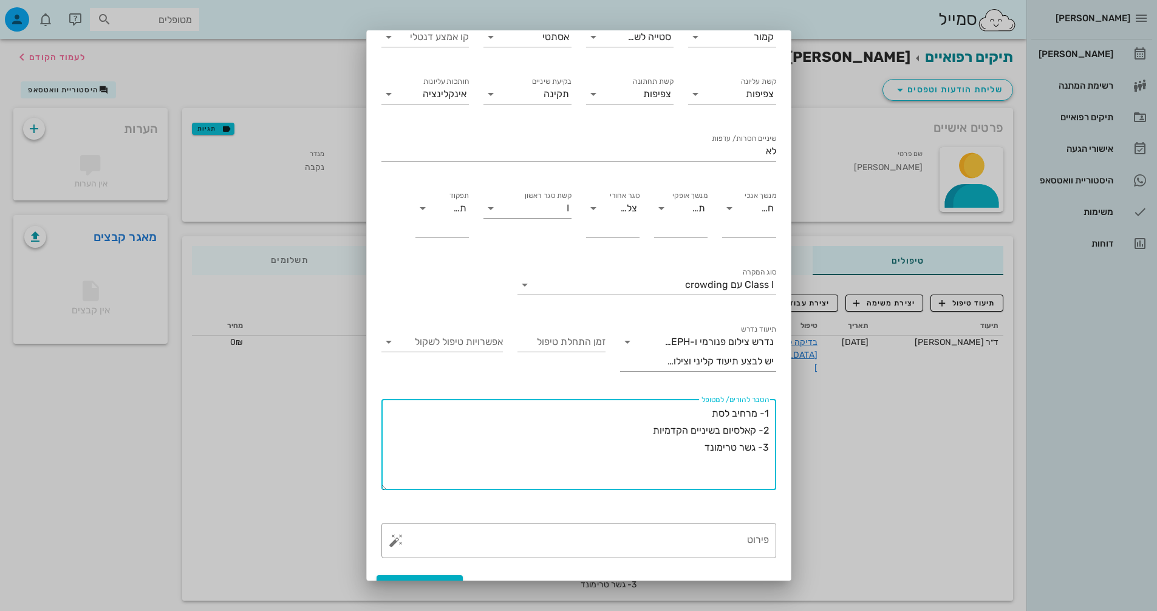
click at [617, 428] on textarea "1- מרחיב לסת 2- קאלסיום בשיניים הקדמיות 3- גשר טרימונד" at bounding box center [575, 447] width 388 height 85
click at [478, 332] on input "אפשרויות טיפול לשקול" at bounding box center [452, 341] width 103 height 19
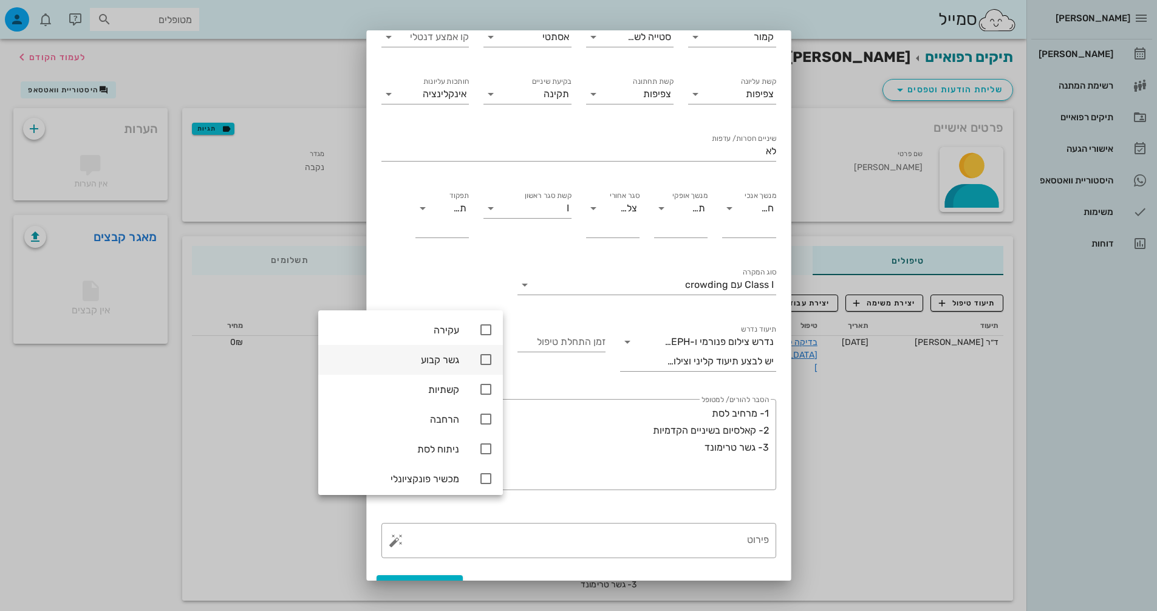
click at [491, 355] on icon at bounding box center [486, 359] width 15 height 15
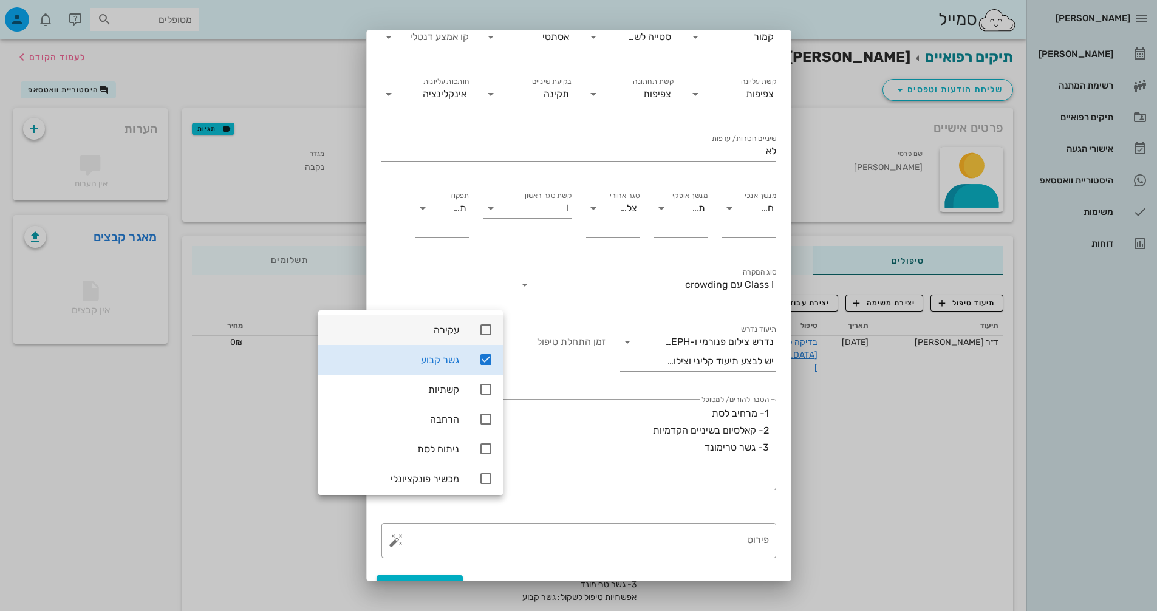
click at [491, 327] on icon at bounding box center [486, 330] width 15 height 15
click at [488, 417] on icon at bounding box center [486, 419] width 15 height 15
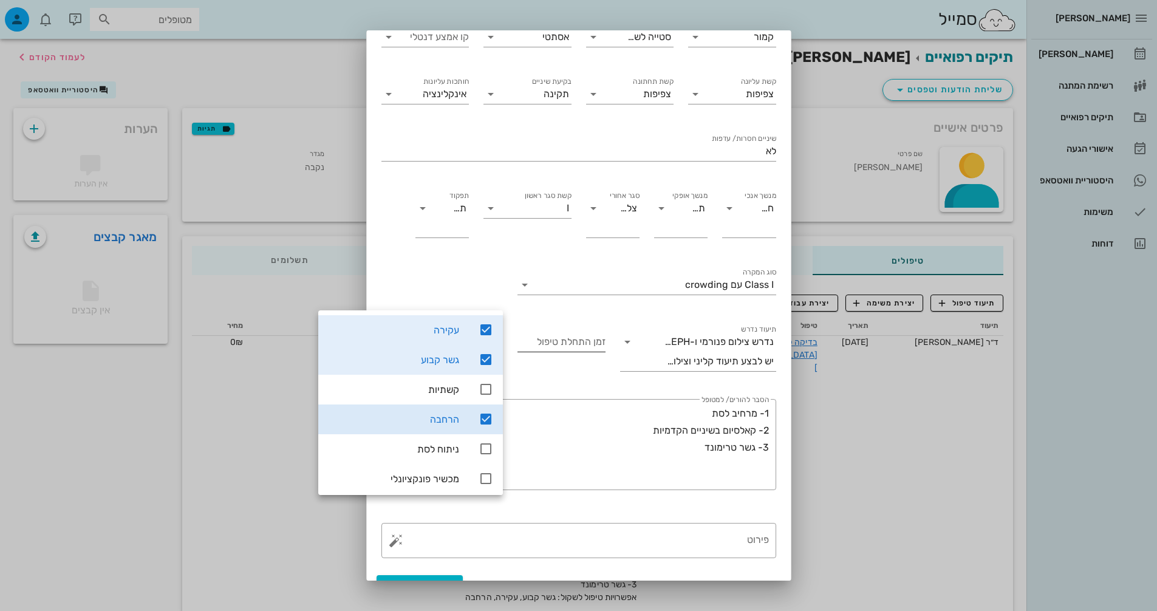
click at [601, 332] on div "זמן התחלת טיפול" at bounding box center [562, 348] width 88 height 33
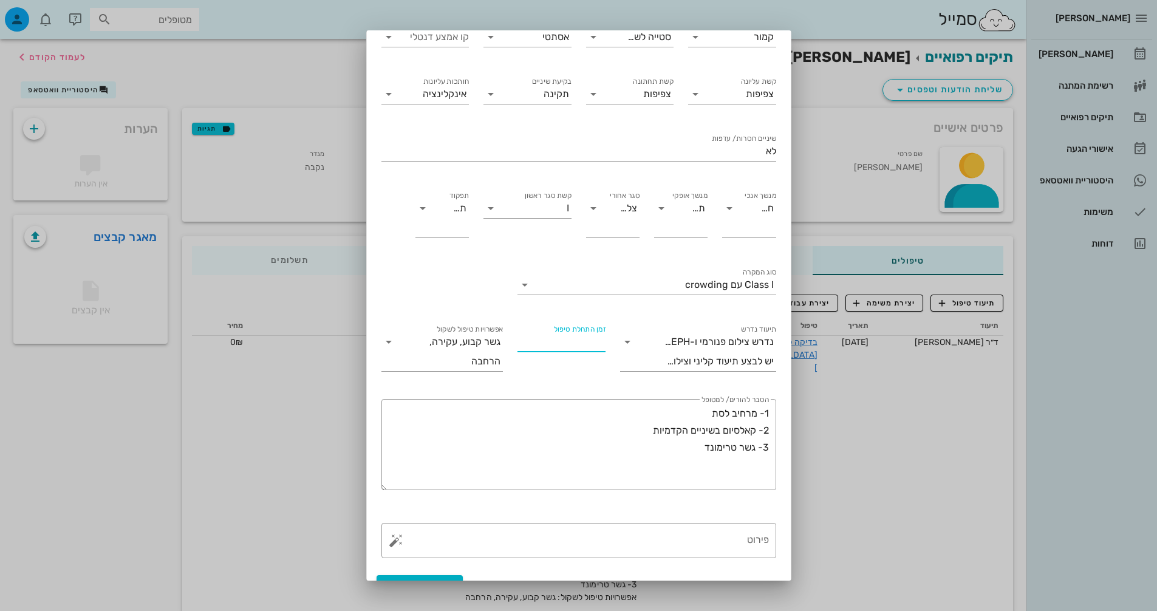
click at [601, 332] on input "זמן התחלת טיפול" at bounding box center [562, 341] width 88 height 19
click at [597, 332] on input "זמן התחלת טיפול" at bounding box center [562, 341] width 88 height 19
type input "מיידי"
click at [430, 575] on button "שמירת שינויים" at bounding box center [420, 586] width 87 height 22
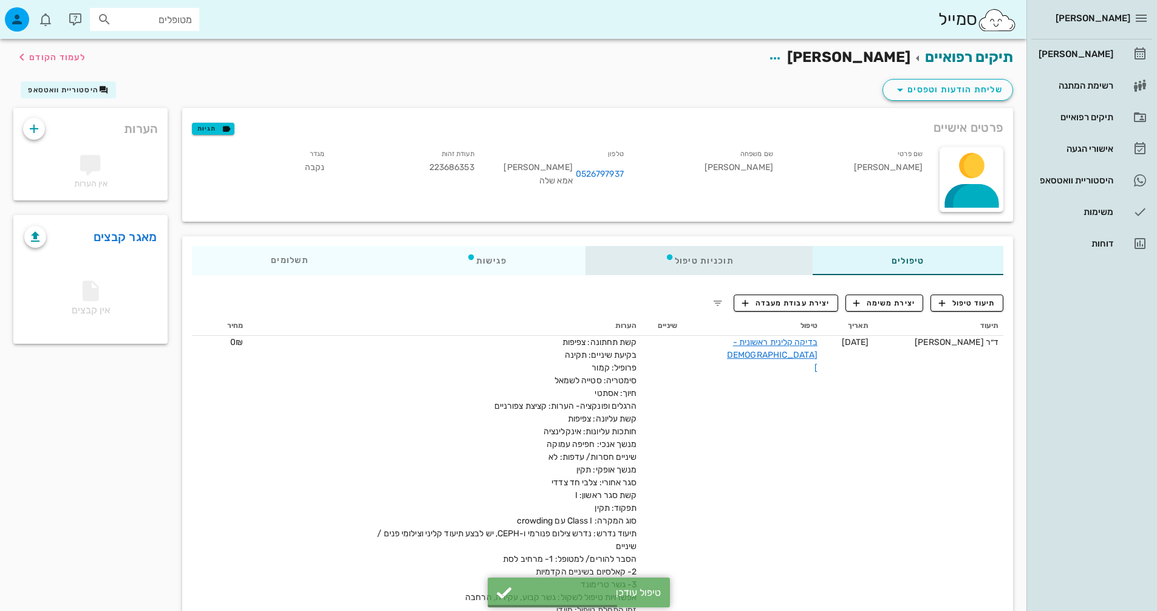
click at [709, 256] on div "תוכניות טיפול" at bounding box center [699, 260] width 227 height 29
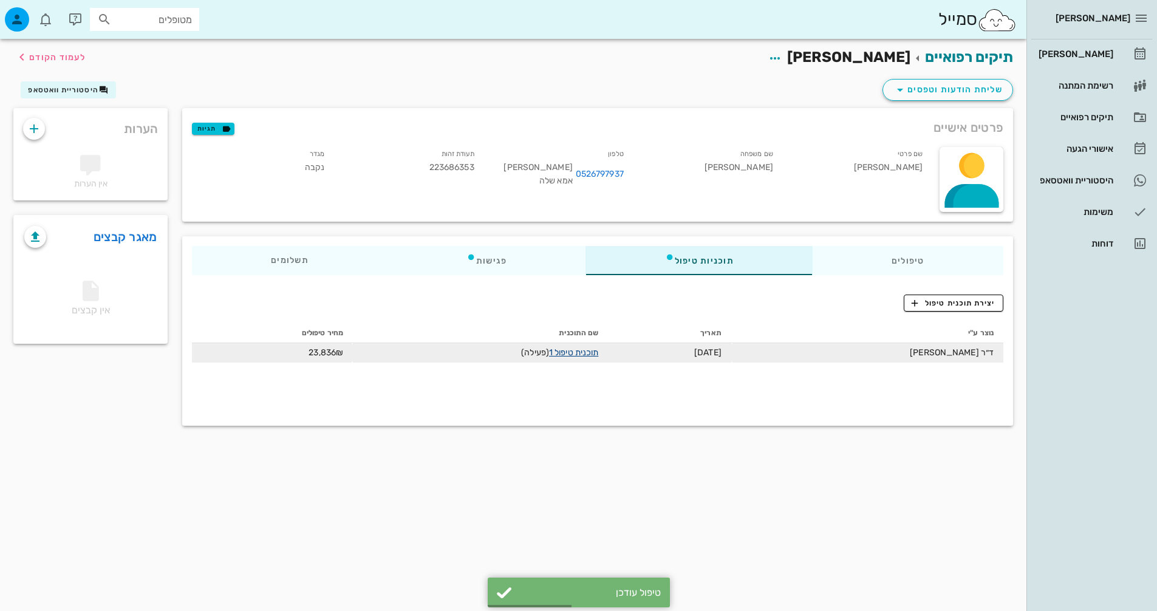
click at [569, 354] on link "תוכנית טיפול 1" at bounding box center [573, 352] width 49 height 10
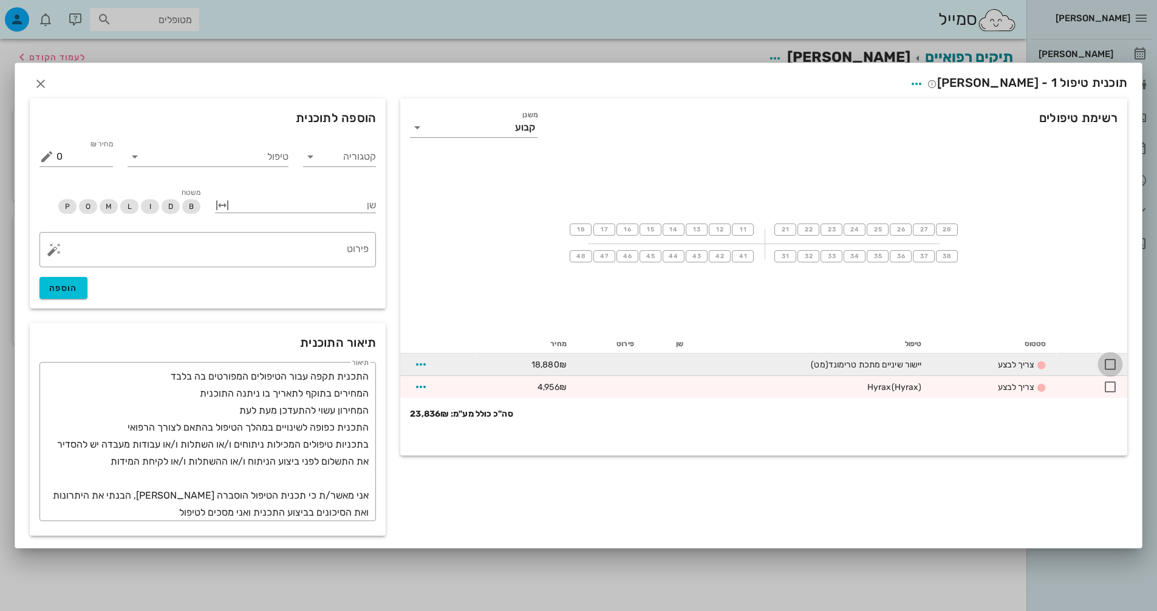
click at [1118, 363] on div at bounding box center [1110, 364] width 21 height 21
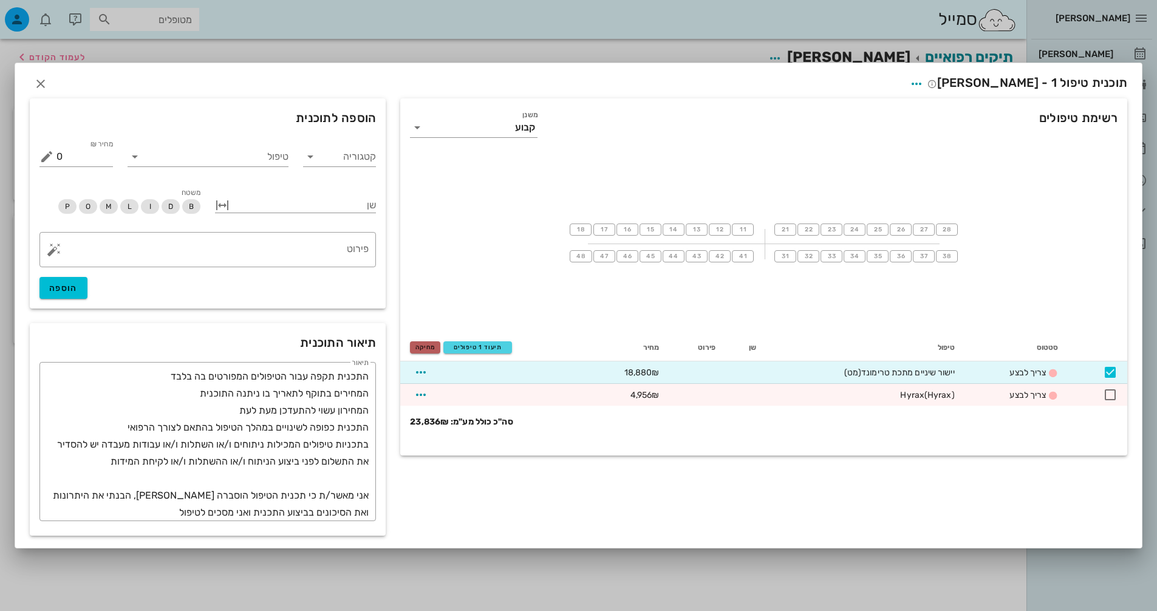
click at [434, 347] on span "מחיקה" at bounding box center [424, 347] width 19 height 7
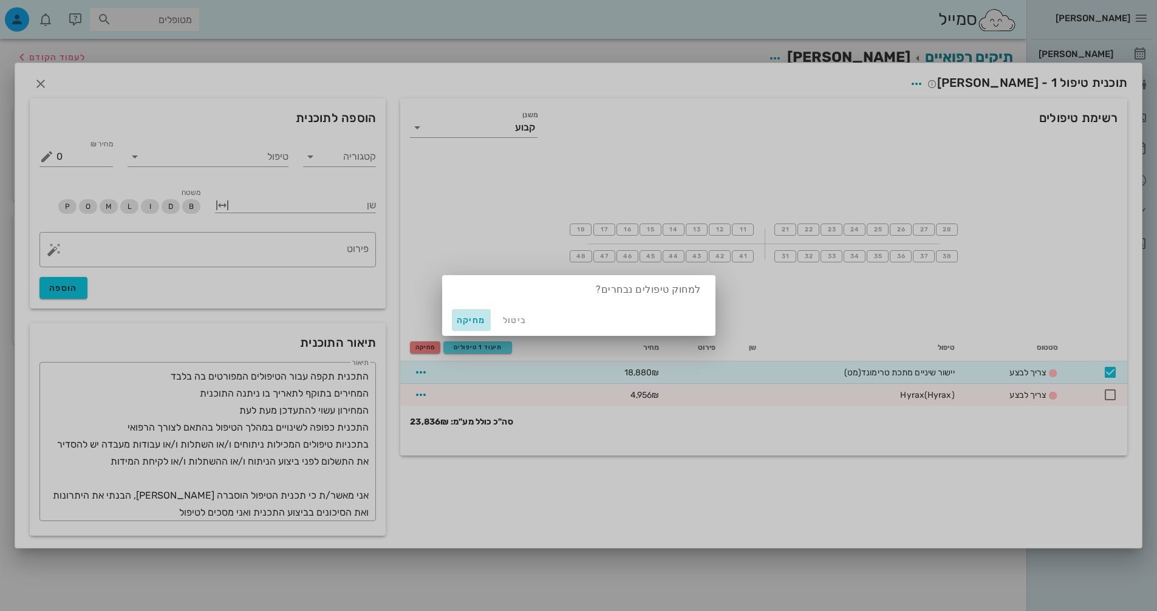
click at [457, 315] on span "מחיקה" at bounding box center [471, 320] width 29 height 10
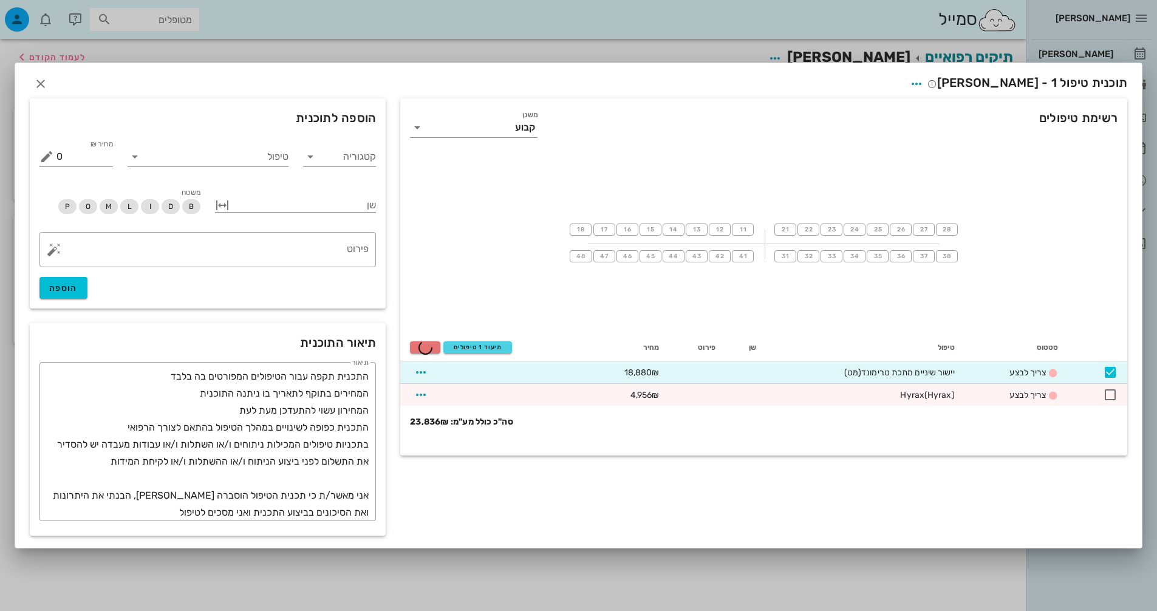
checkbox input "false"
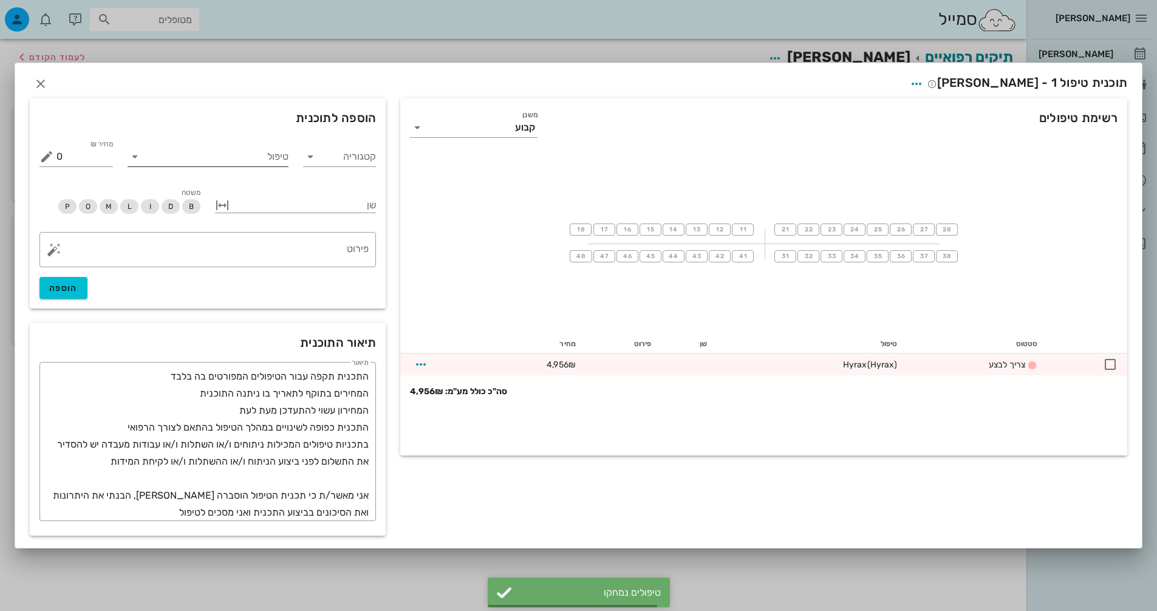
click at [267, 154] on input "טיפול" at bounding box center [217, 156] width 144 height 19
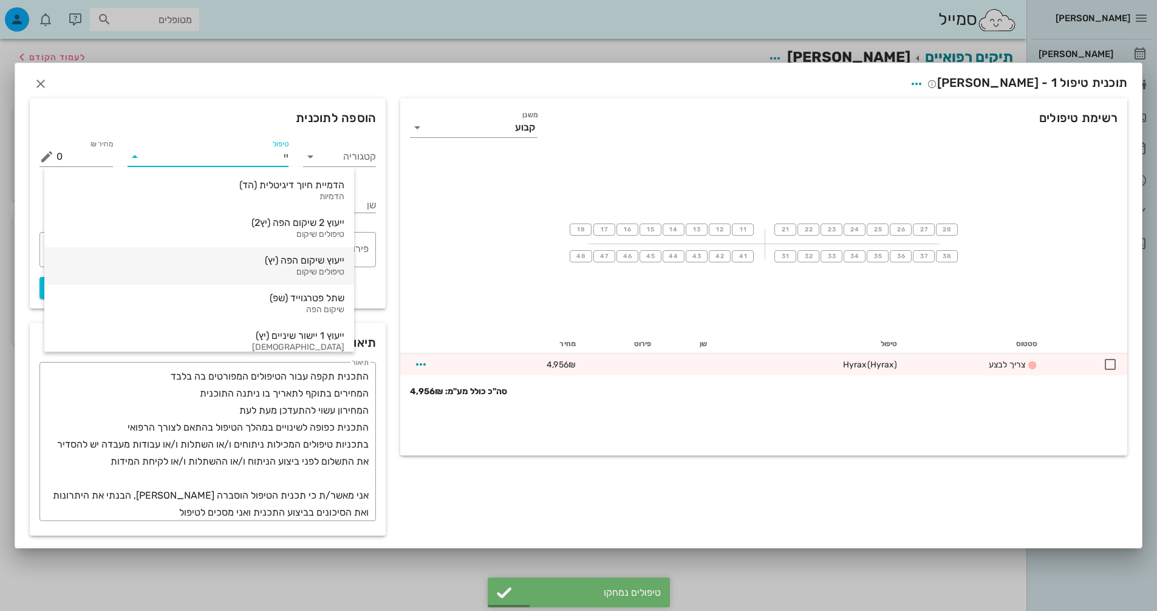
type input "ייש"
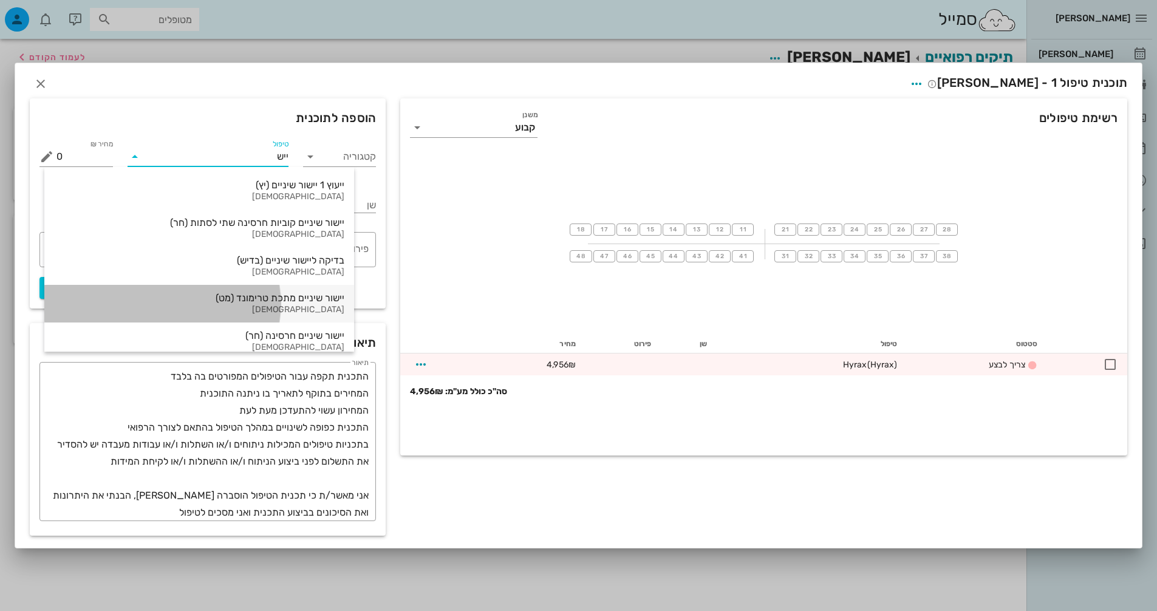
click at [238, 308] on div "[DEMOGRAPHIC_DATA]" at bounding box center [199, 310] width 290 height 10
type input "18880"
type textarea "הטיפול כולל גשר לשתי הלסתות, הורדת הגשר בסוף הטיפול, קיבועים לשתי הלסתות , וקיב…"
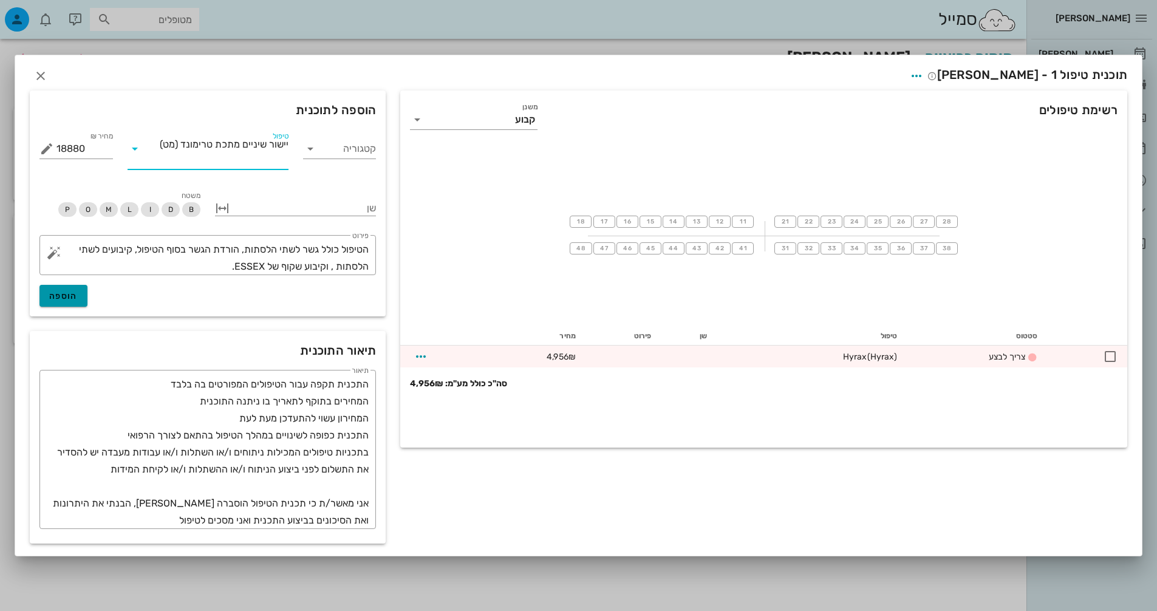
click at [70, 299] on span "הוספה" at bounding box center [63, 296] width 29 height 10
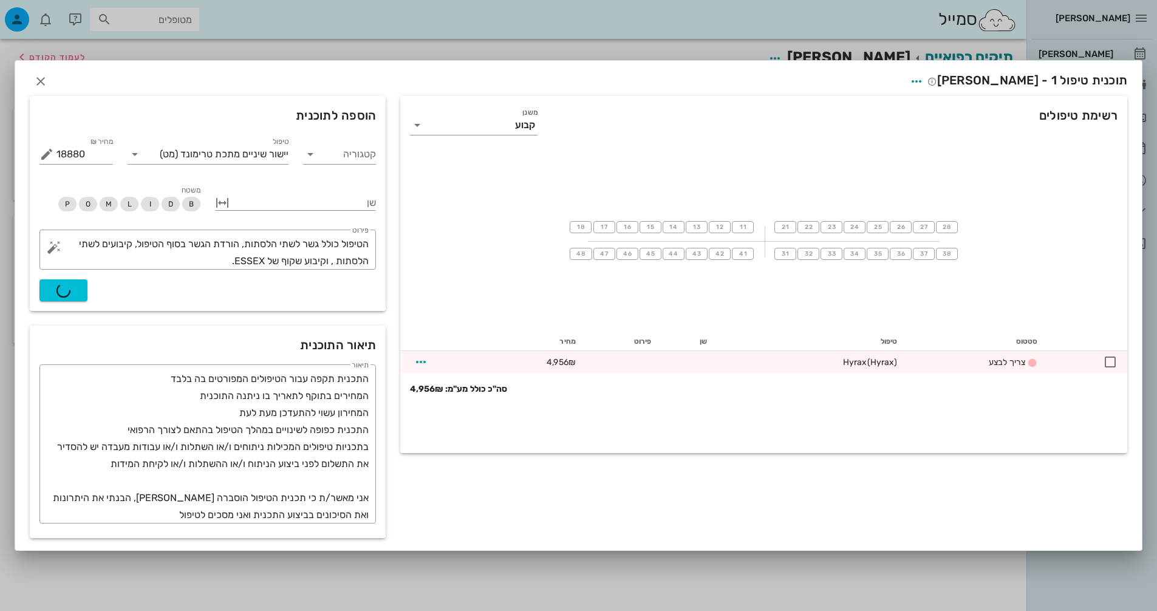
type input "0"
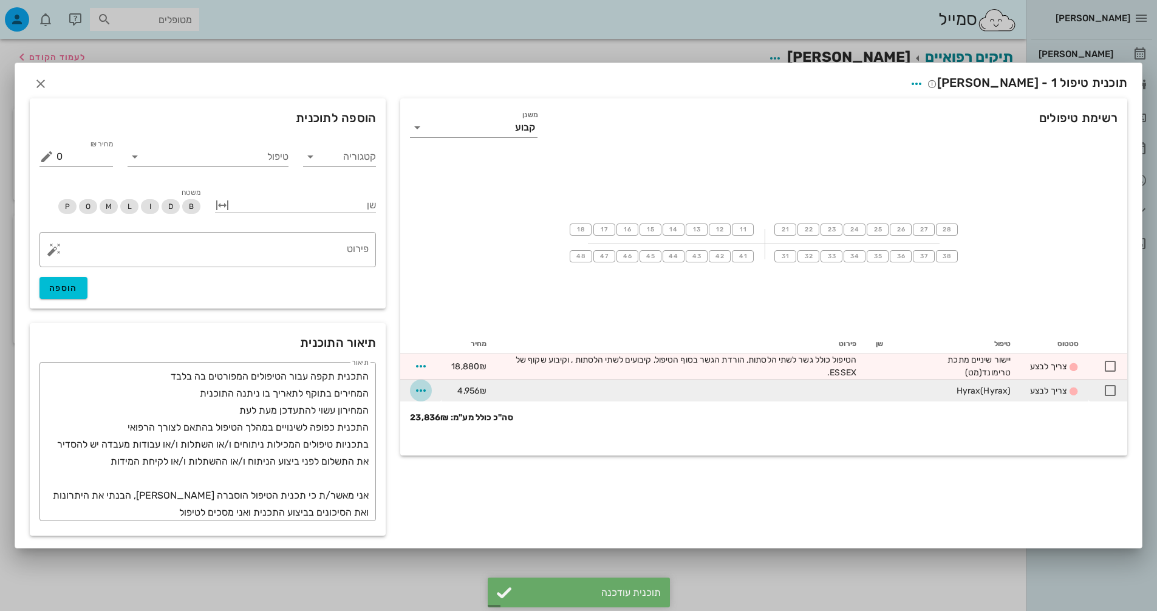
click at [415, 388] on icon "button" at bounding box center [421, 390] width 15 height 15
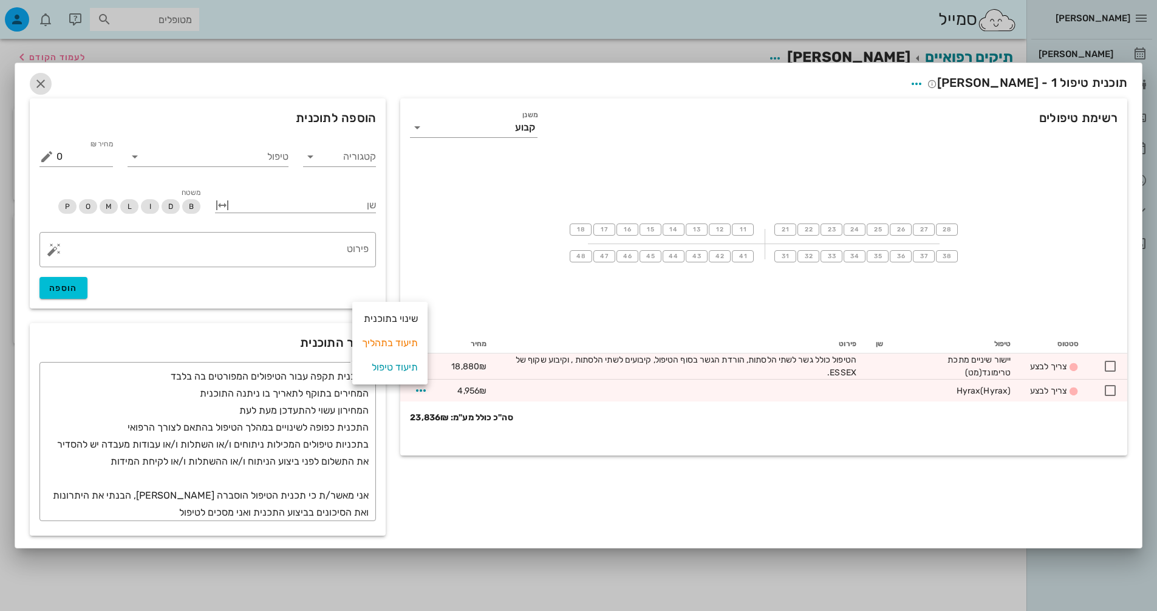
click at [36, 77] on icon "button" at bounding box center [40, 84] width 15 height 15
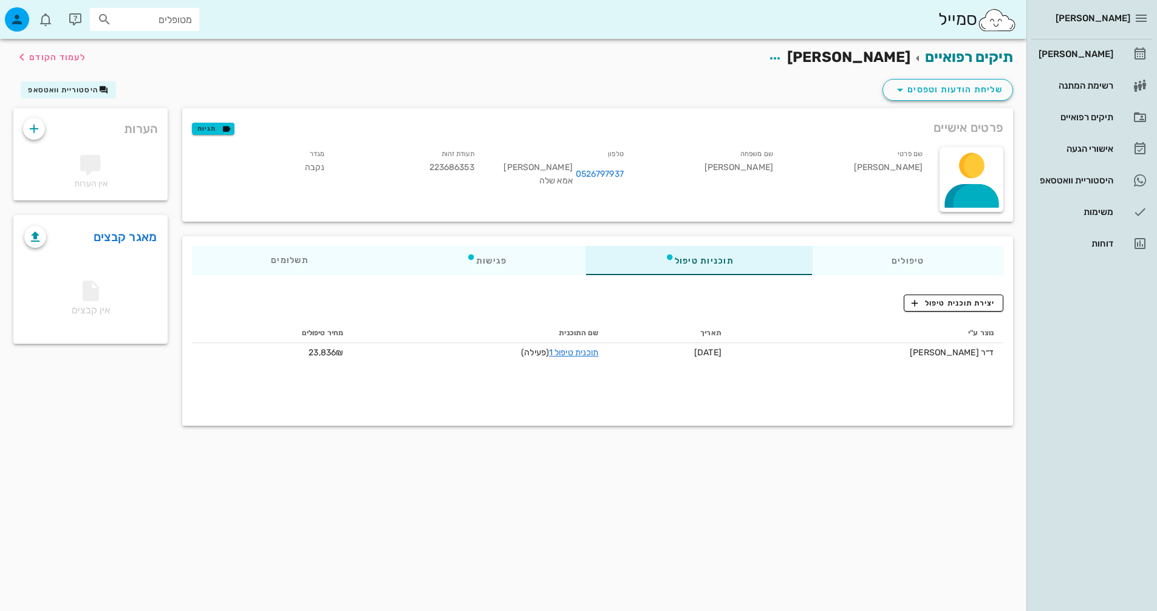
click at [155, 10] on div "מטופלים" at bounding box center [144, 19] width 109 height 23
click at [28, 25] on span "button" at bounding box center [16, 19] width 29 height 24
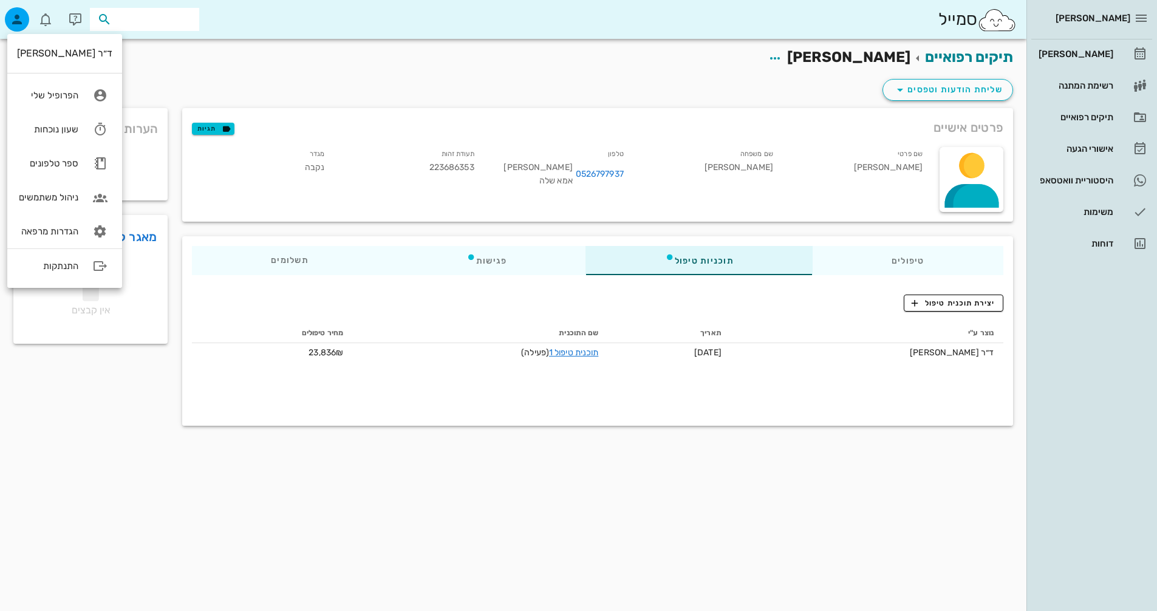
click at [169, 21] on input "text" at bounding box center [153, 20] width 78 height 16
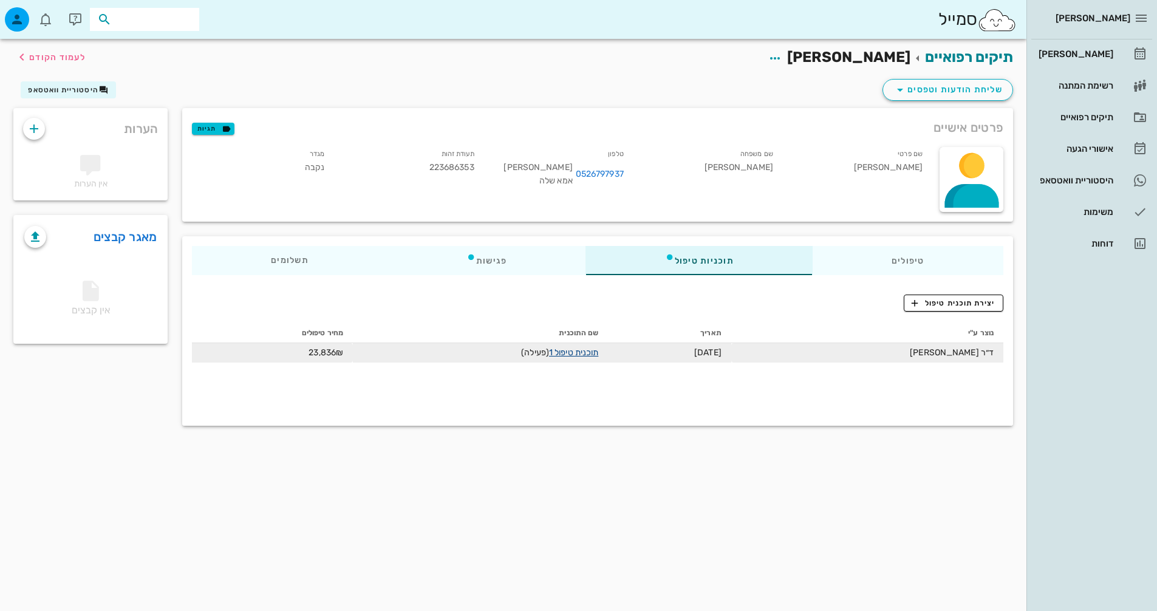
click at [553, 352] on link "תוכנית טיפול 1" at bounding box center [573, 352] width 49 height 10
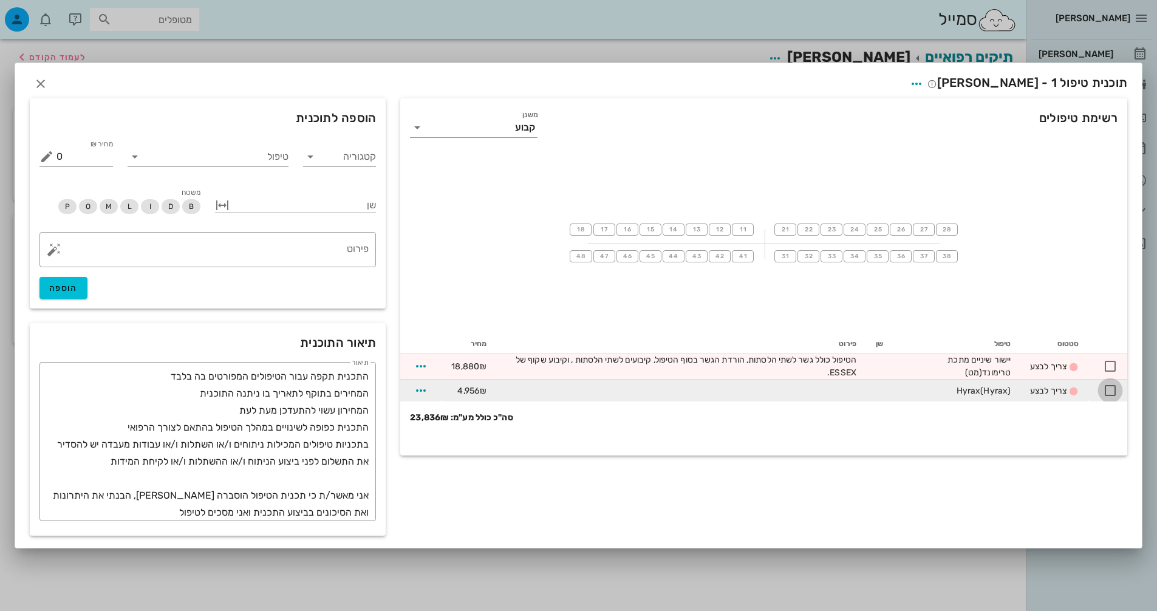
click at [1112, 389] on div at bounding box center [1110, 390] width 21 height 21
checkbox input "true"
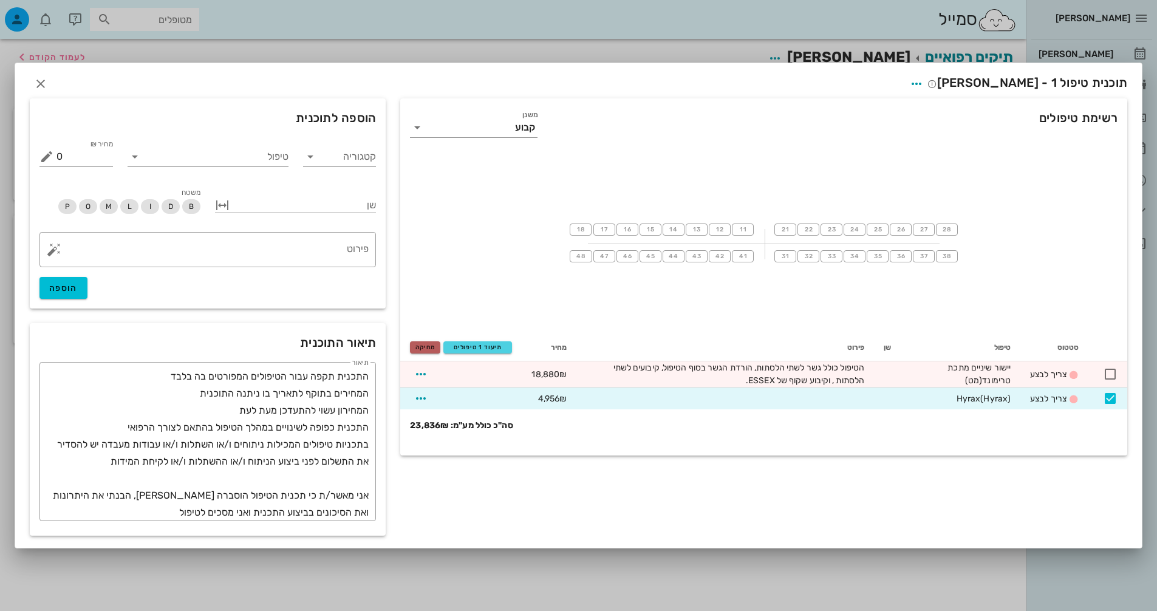
click at [420, 351] on button "מחיקה" at bounding box center [425, 347] width 30 height 12
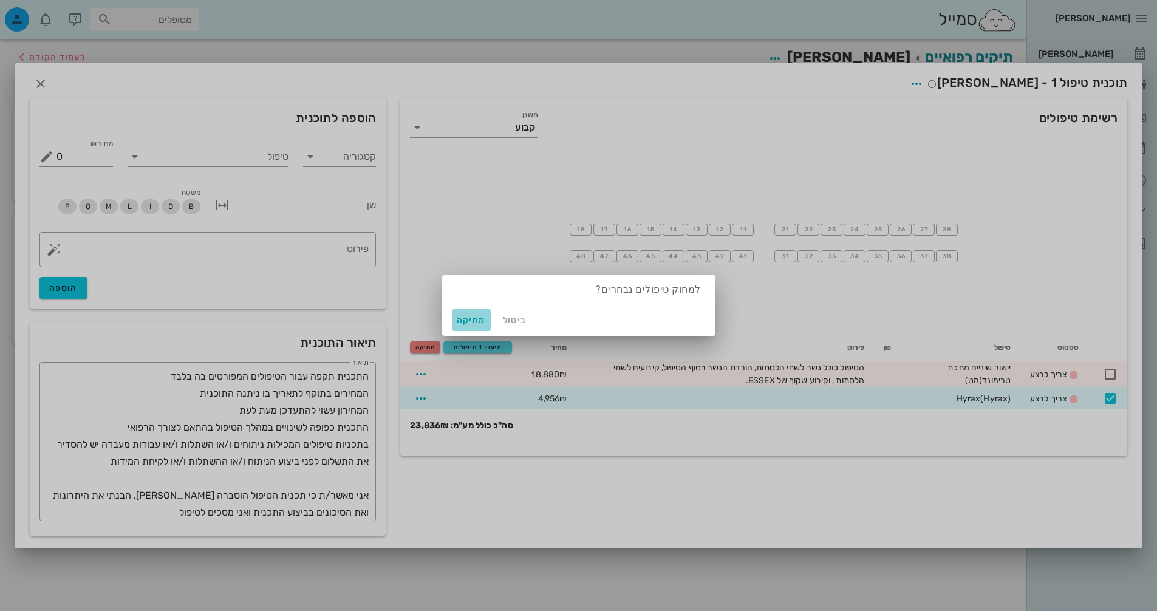
click at [463, 315] on span "מחיקה" at bounding box center [471, 320] width 29 height 10
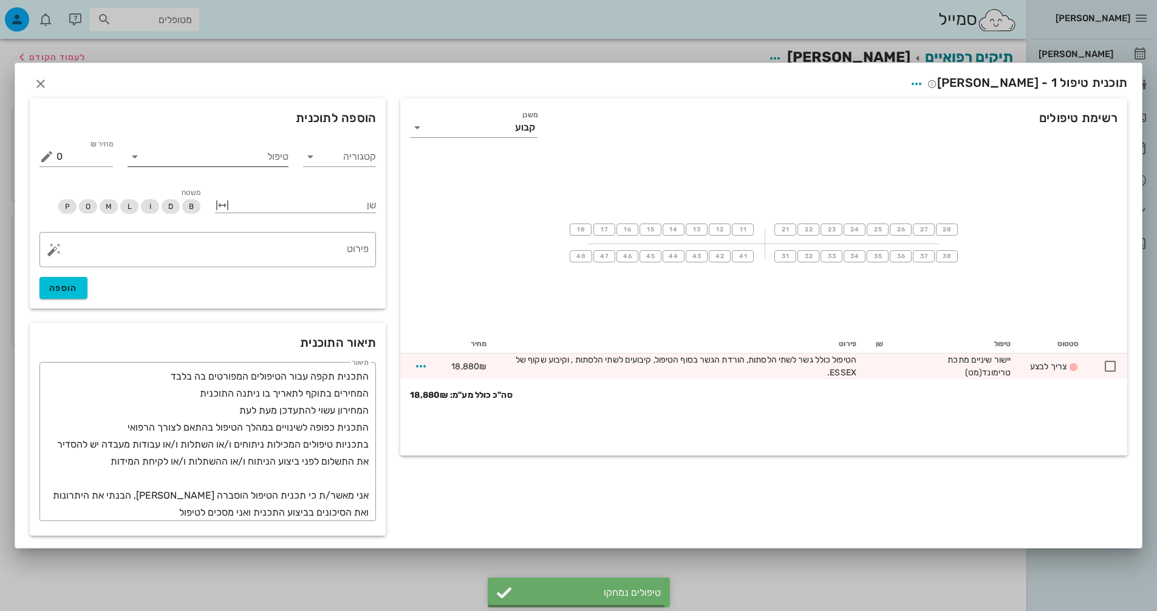
click at [273, 155] on input "טיפול" at bounding box center [217, 156] width 144 height 19
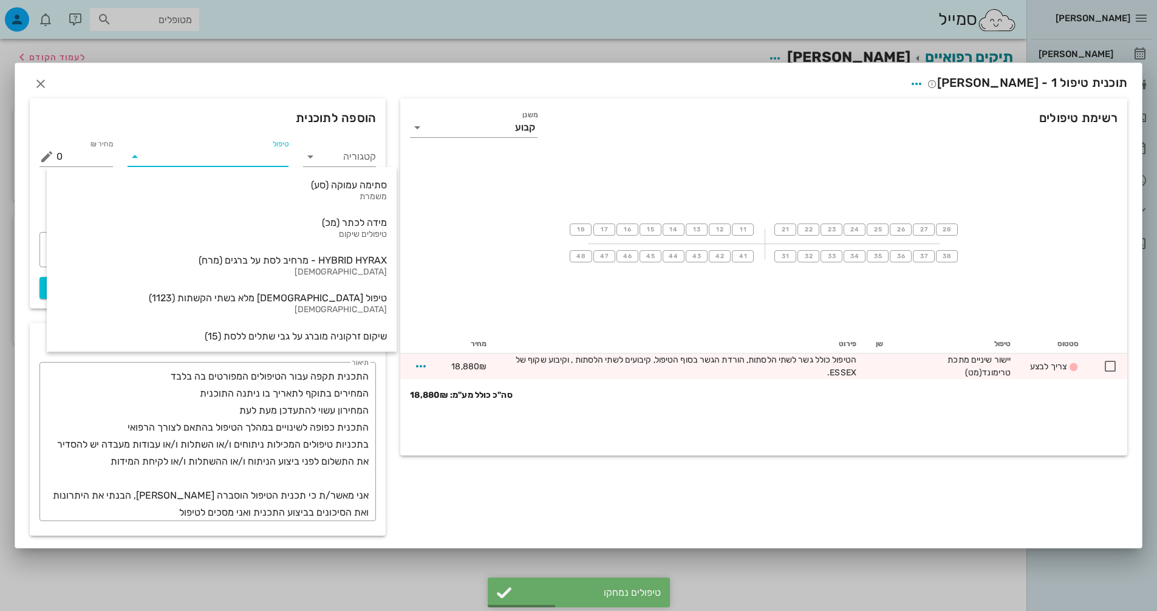
type input "י"
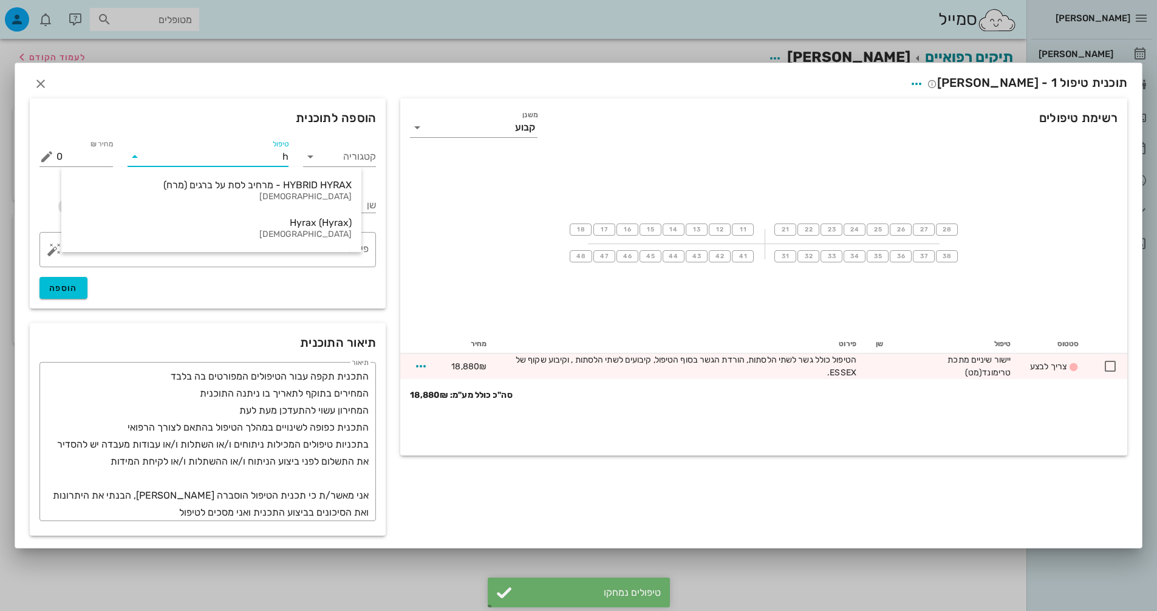
type input "hy"
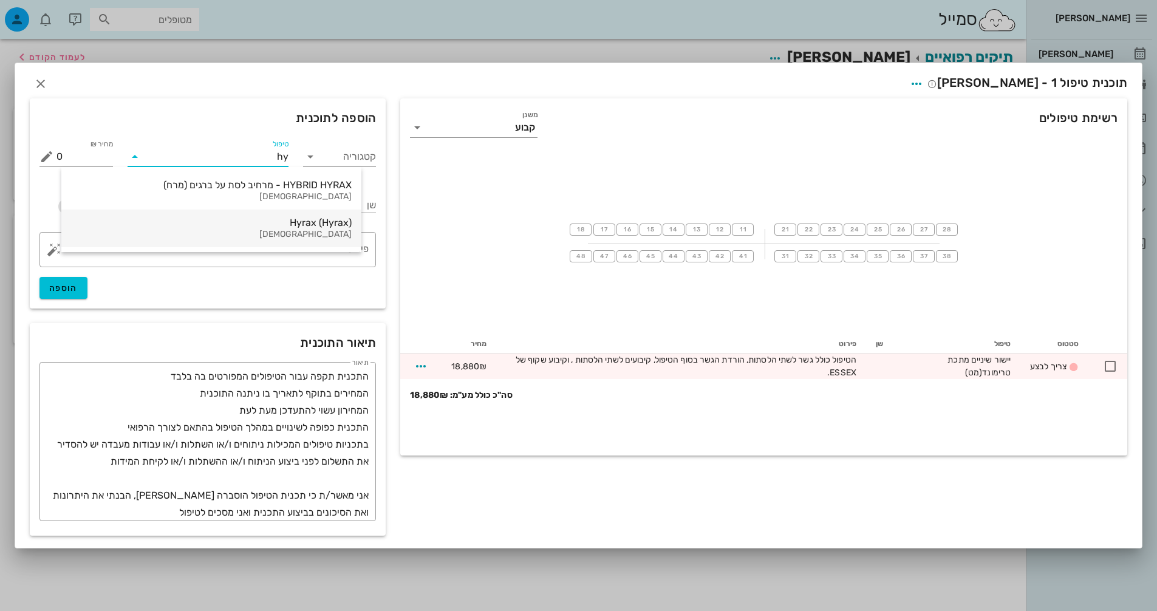
click at [248, 223] on div "Hyrax (Hyrax)" at bounding box center [211, 223] width 281 height 12
type input "4956"
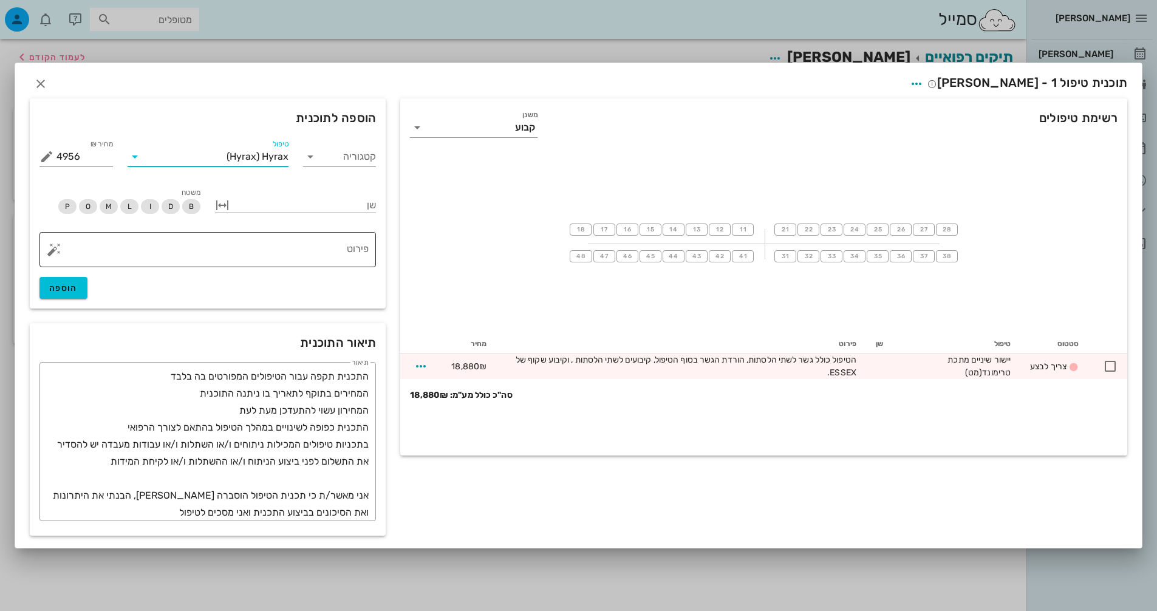
click at [298, 242] on textarea "פירוט" at bounding box center [212, 252] width 312 height 29
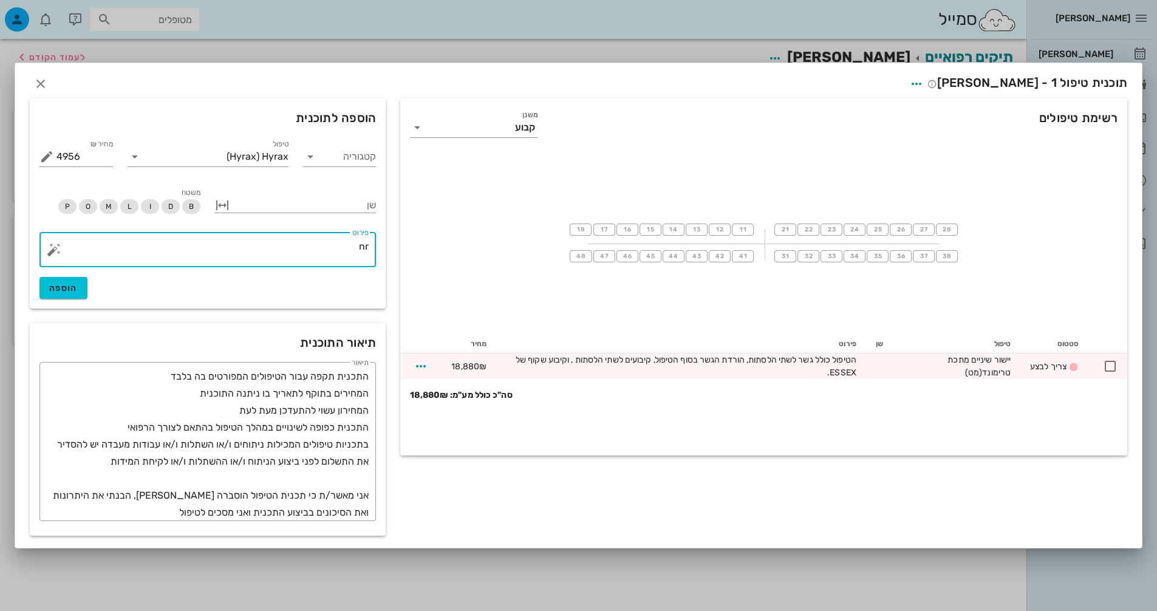
type textarea "n"
type textarea "מרחיב לסת [PERSON_NAME]"
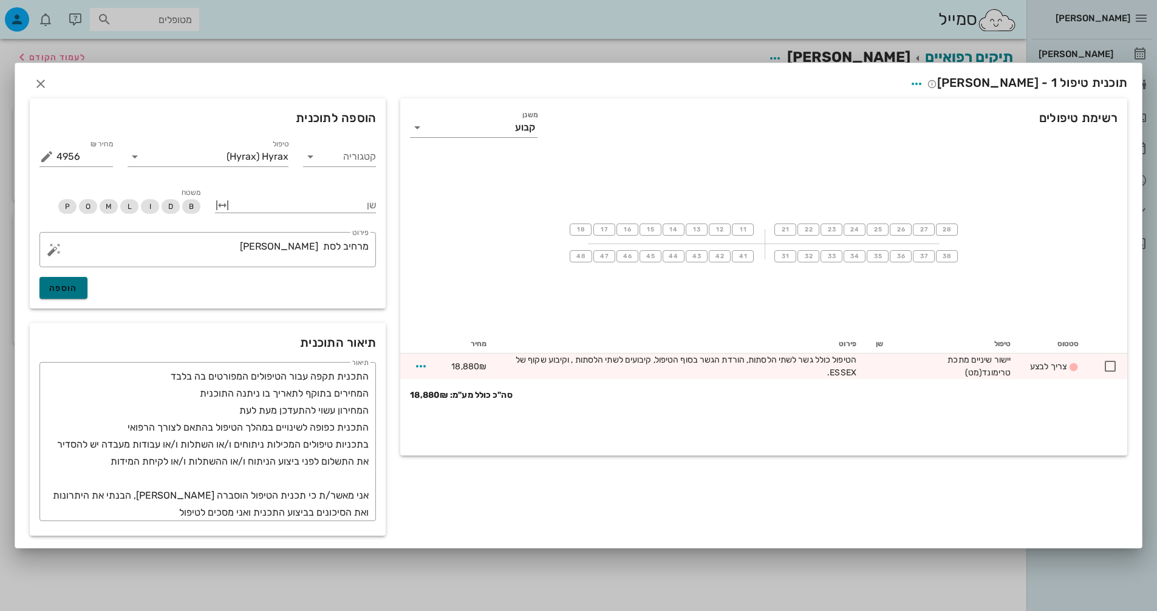
click at [64, 279] on button "הוספה" at bounding box center [63, 288] width 48 height 22
type input "0"
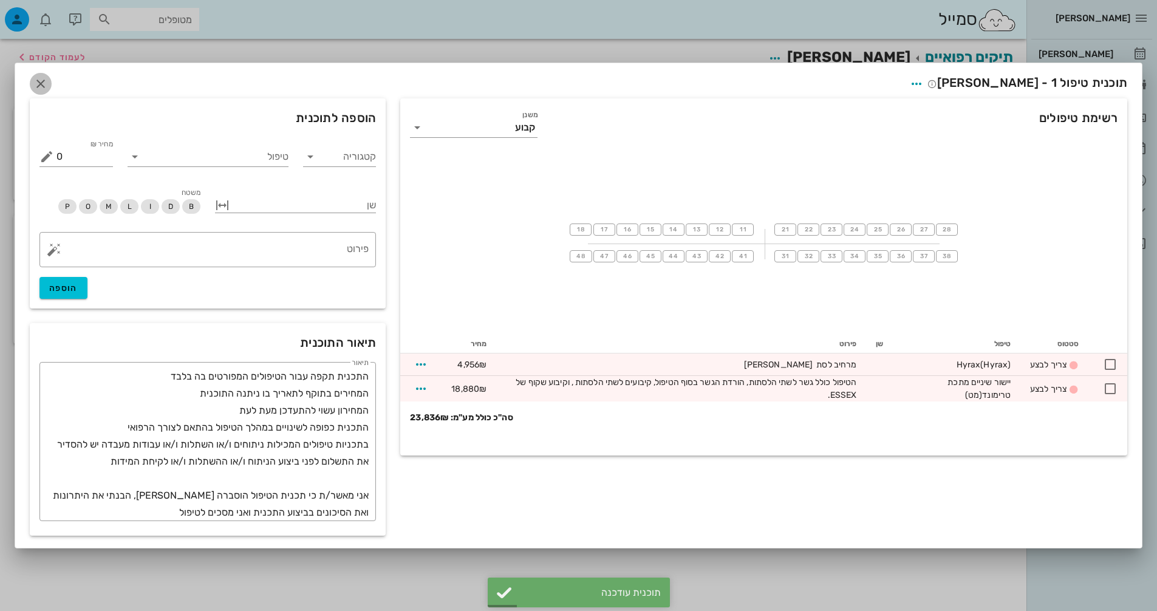
click at [43, 89] on icon "button" at bounding box center [40, 84] width 15 height 15
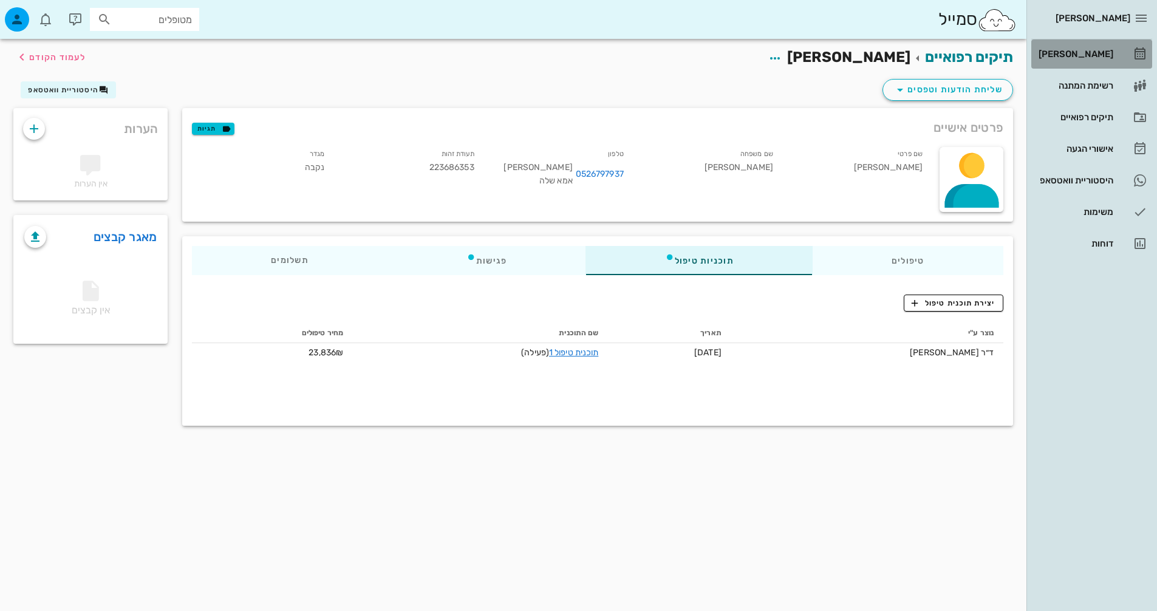
click at [1120, 47] on link "[PERSON_NAME]" at bounding box center [1091, 53] width 121 height 29
